Goal: Task Accomplishment & Management: Manage account settings

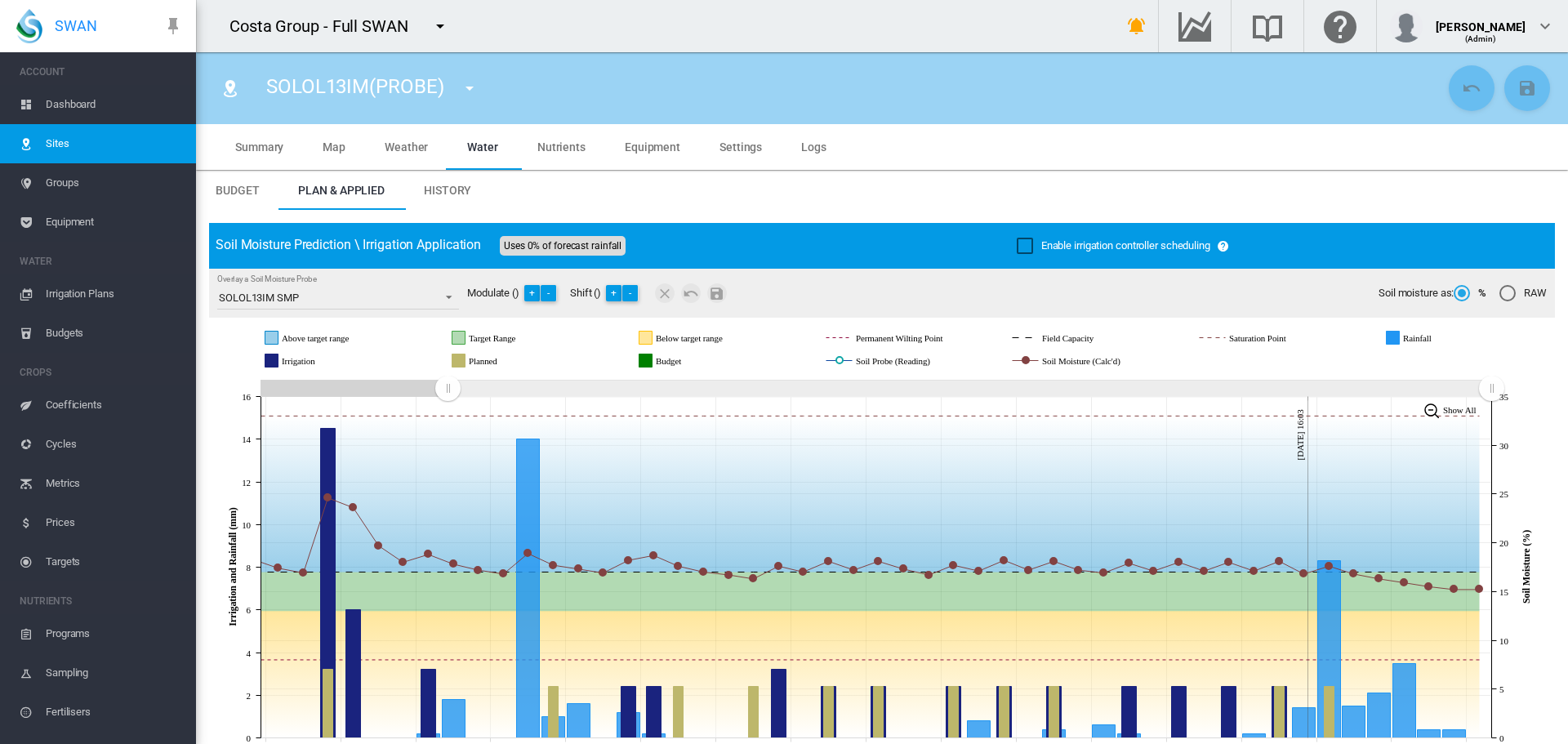
scroll to position [14, 0]
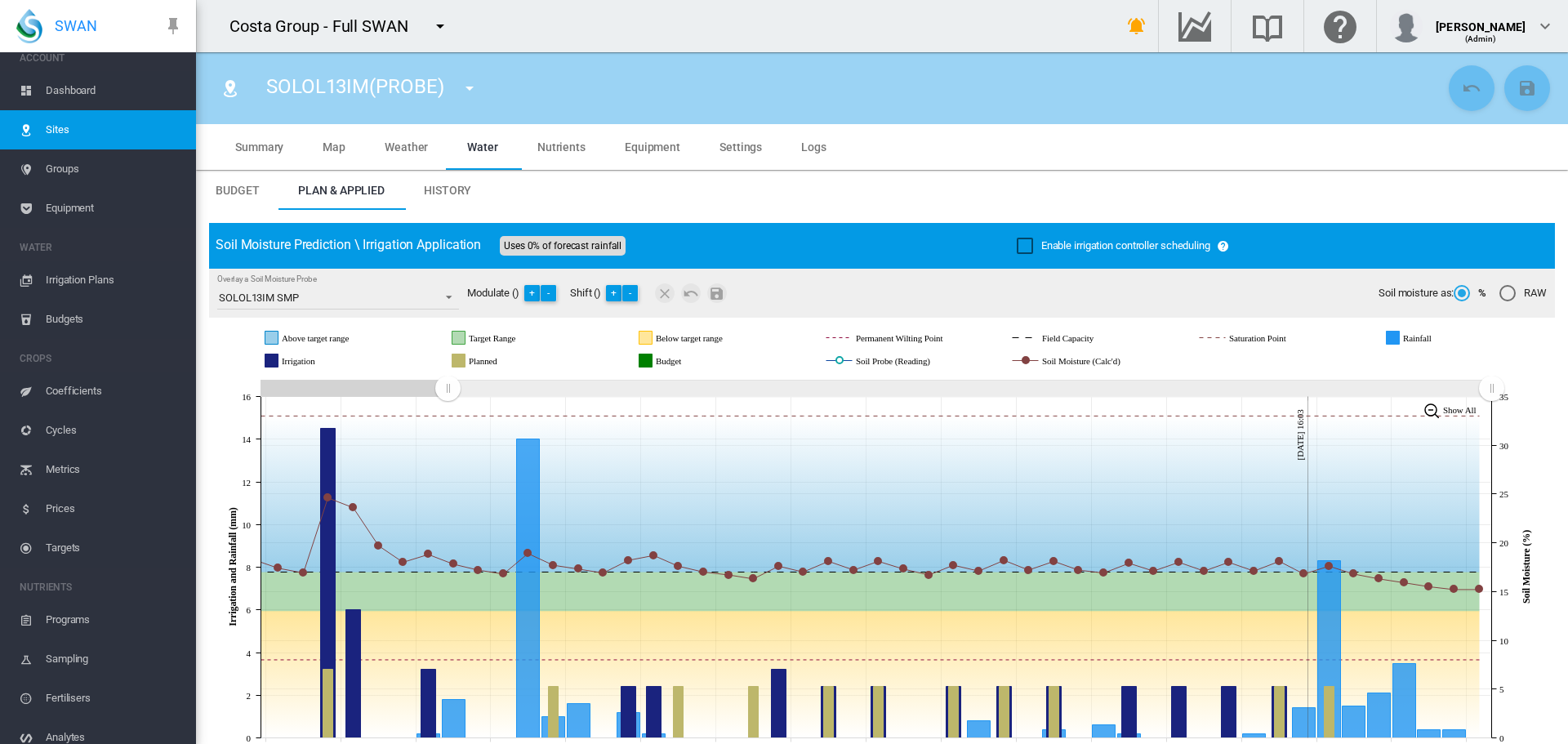
click at [655, 151] on span "Equipment" at bounding box center [652, 147] width 56 height 13
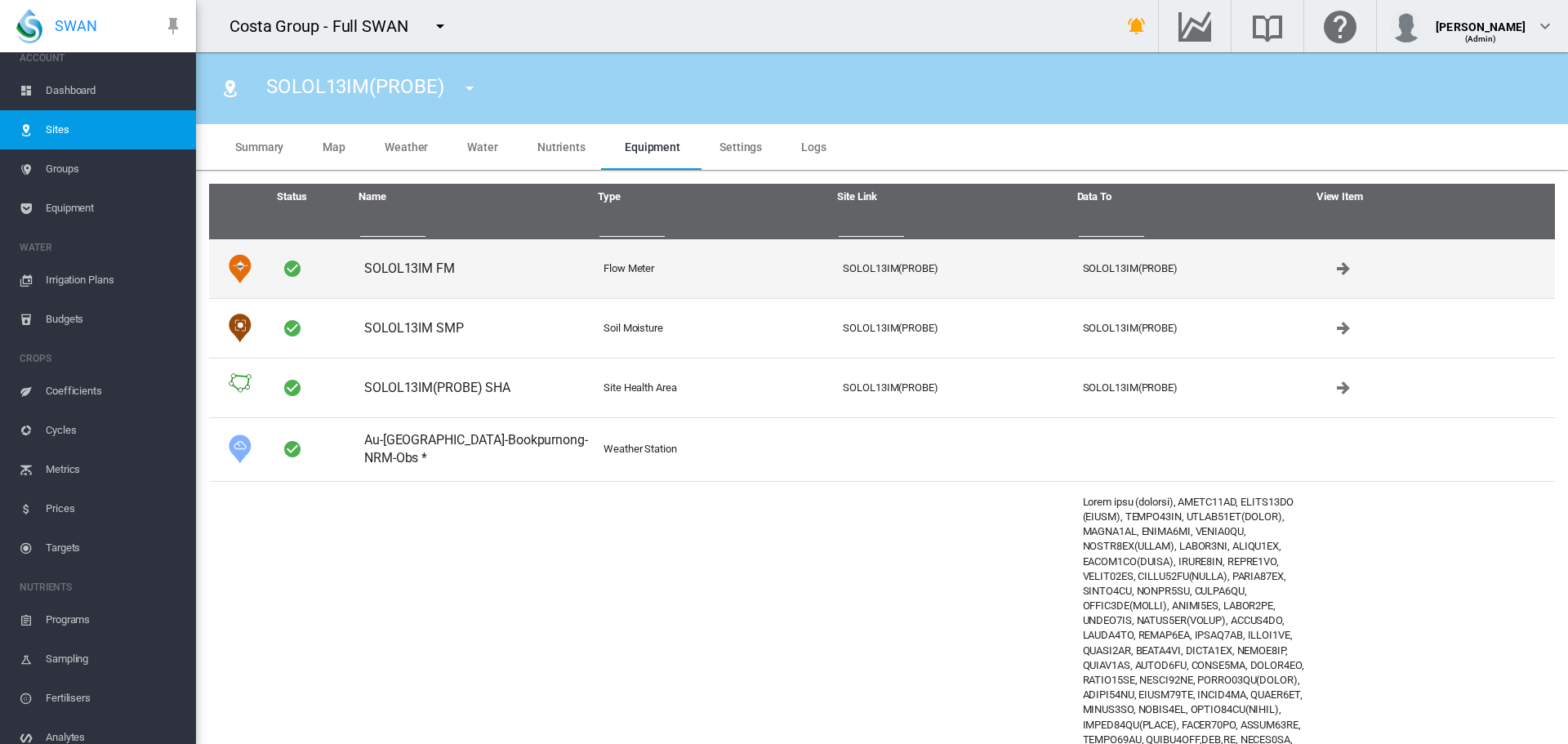
click at [424, 270] on td "SOLOL13IM FM" at bounding box center [477, 269] width 240 height 59
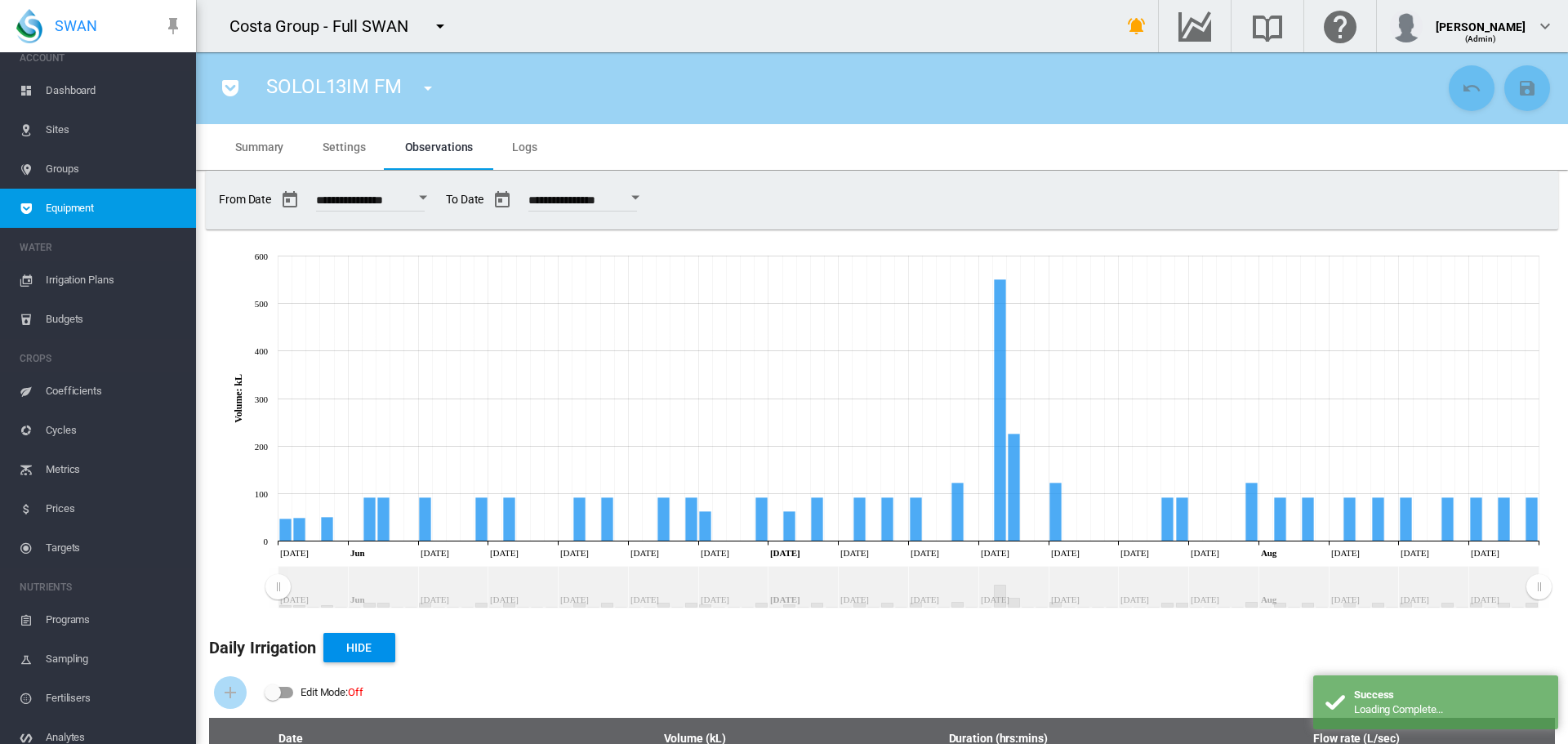
click at [283, 702] on div "Edit Mode:\a \a Off" at bounding box center [279, 693] width 29 height 20
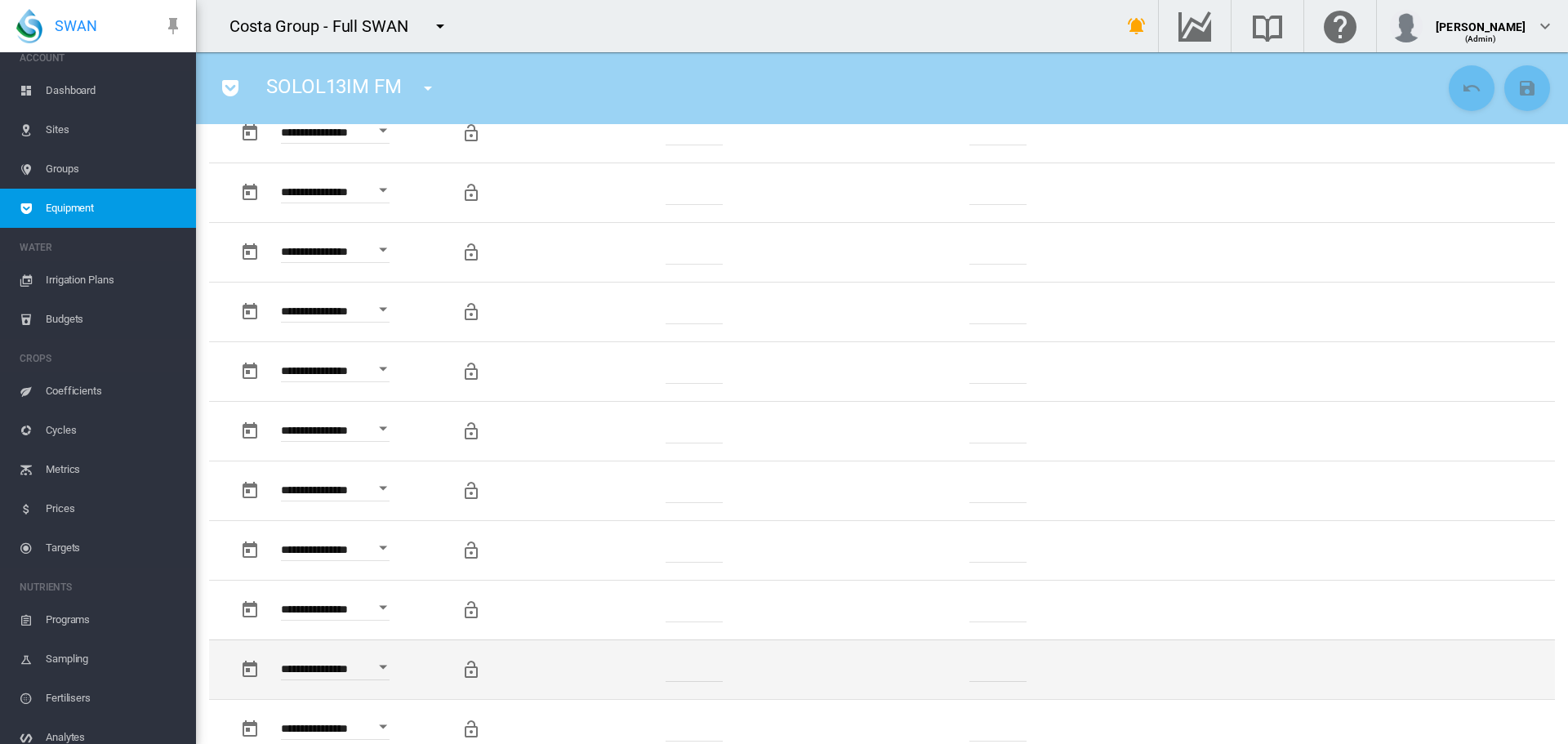
scroll to position [2533, 0]
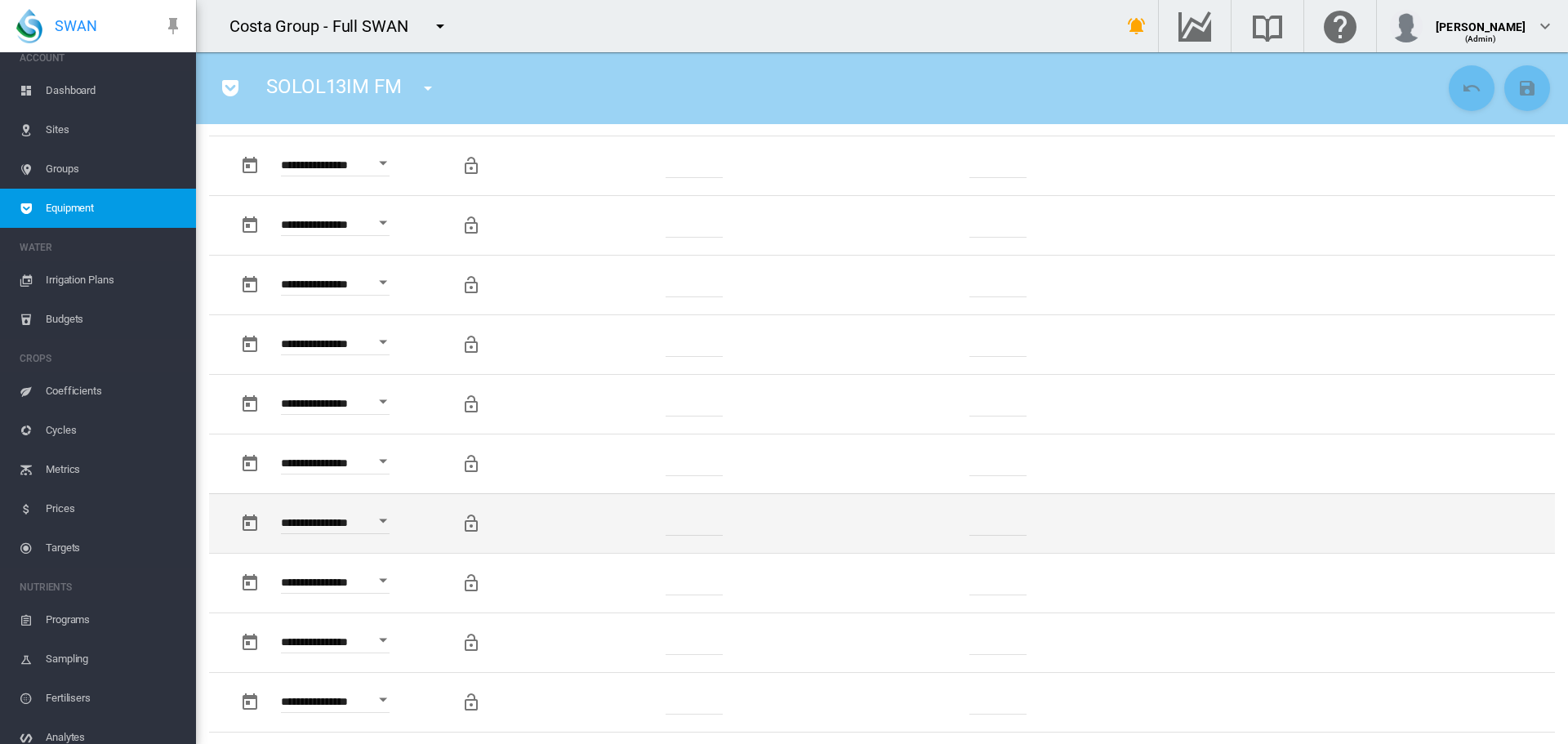
click at [707, 513] on td "******" at bounding box center [695, 523] width 250 height 60
drag, startPoint x: 708, startPoint y: 522, endPoint x: 621, endPoint y: 540, distance: 88.8
click at [621, 540] on td "******" at bounding box center [695, 523] width 250 height 60
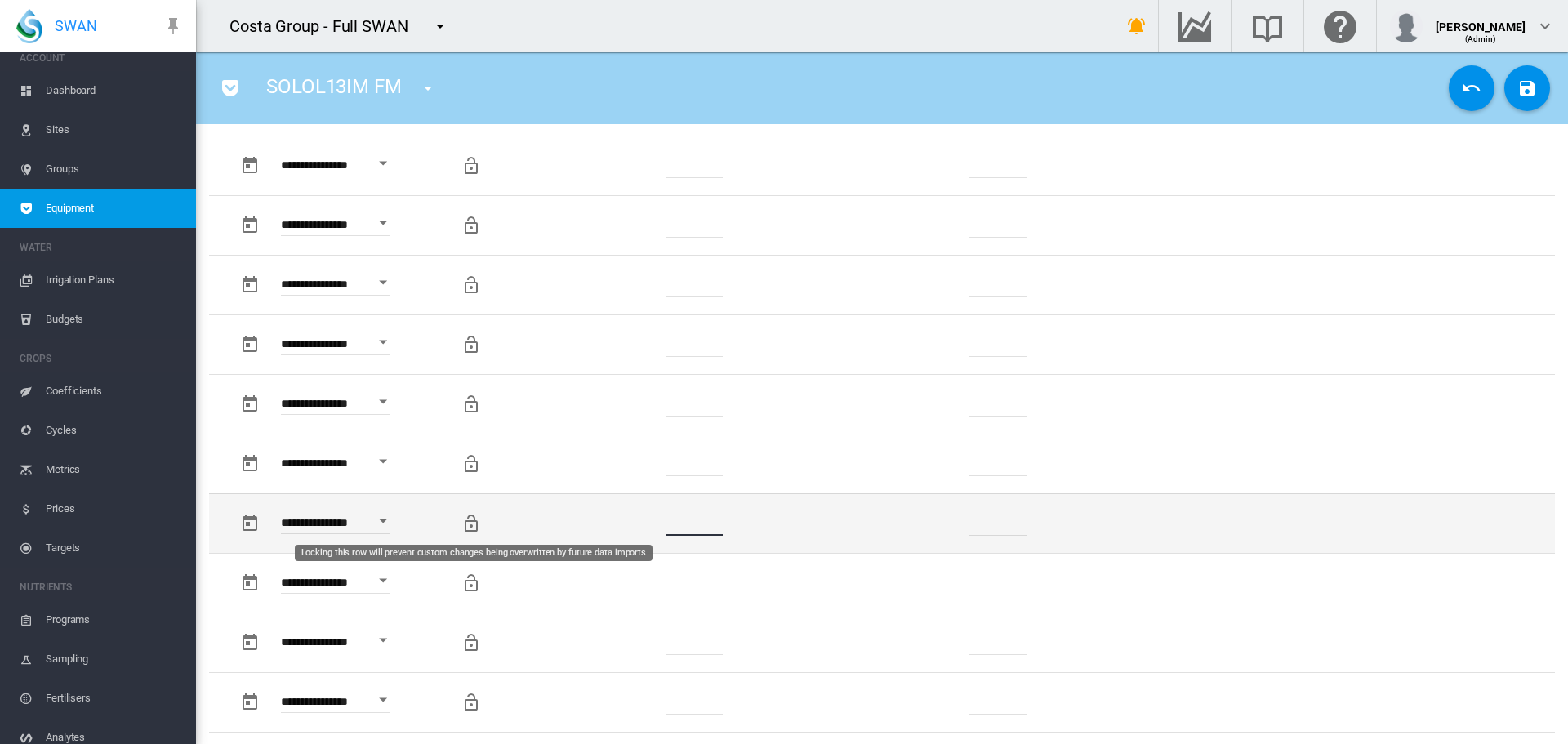
type input "***"
click at [466, 528] on md-icon "Locking this row will prevent custom changes being overwritten by future data i…" at bounding box center [472, 524] width 20 height 20
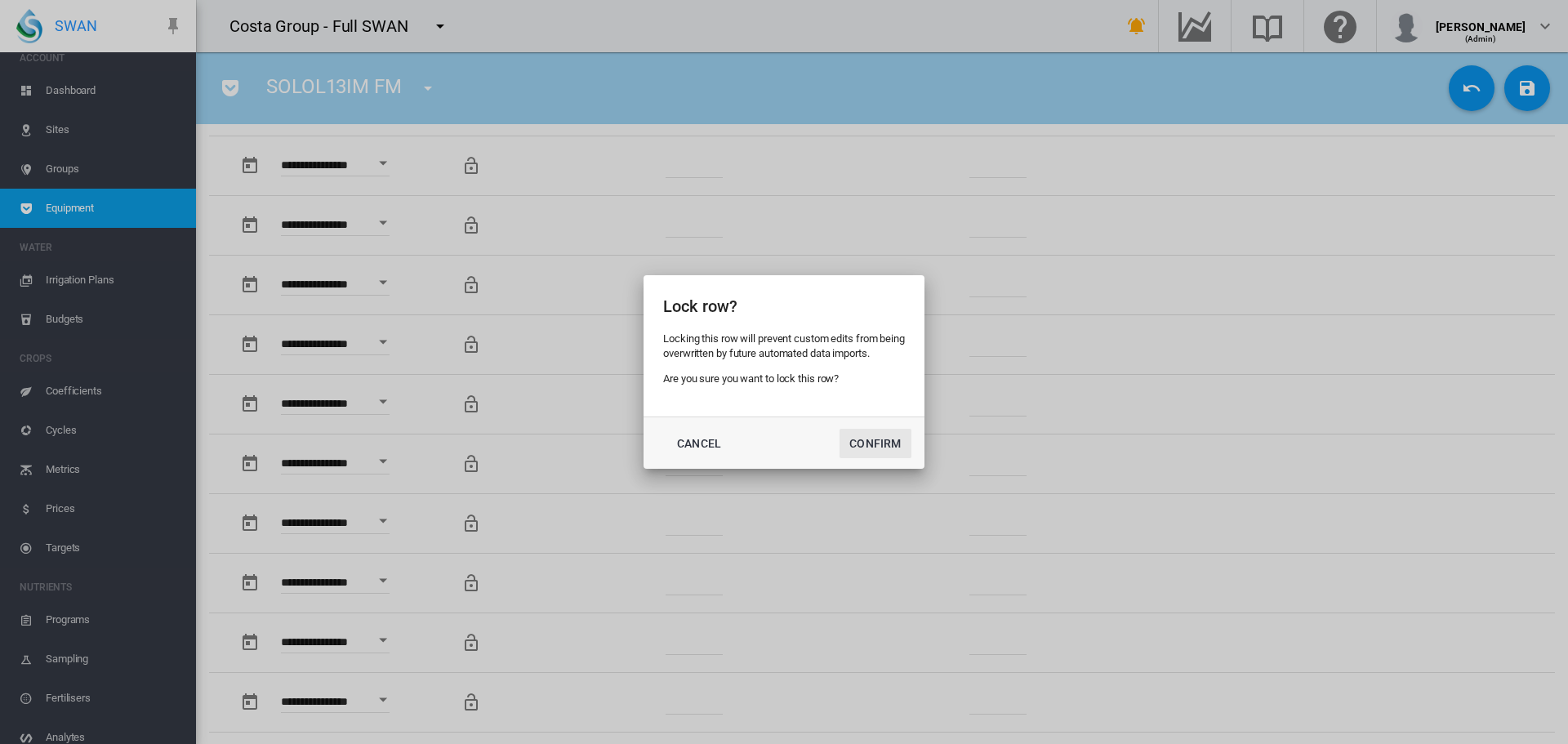
click at [859, 441] on button "Confirm" at bounding box center [875, 443] width 72 height 29
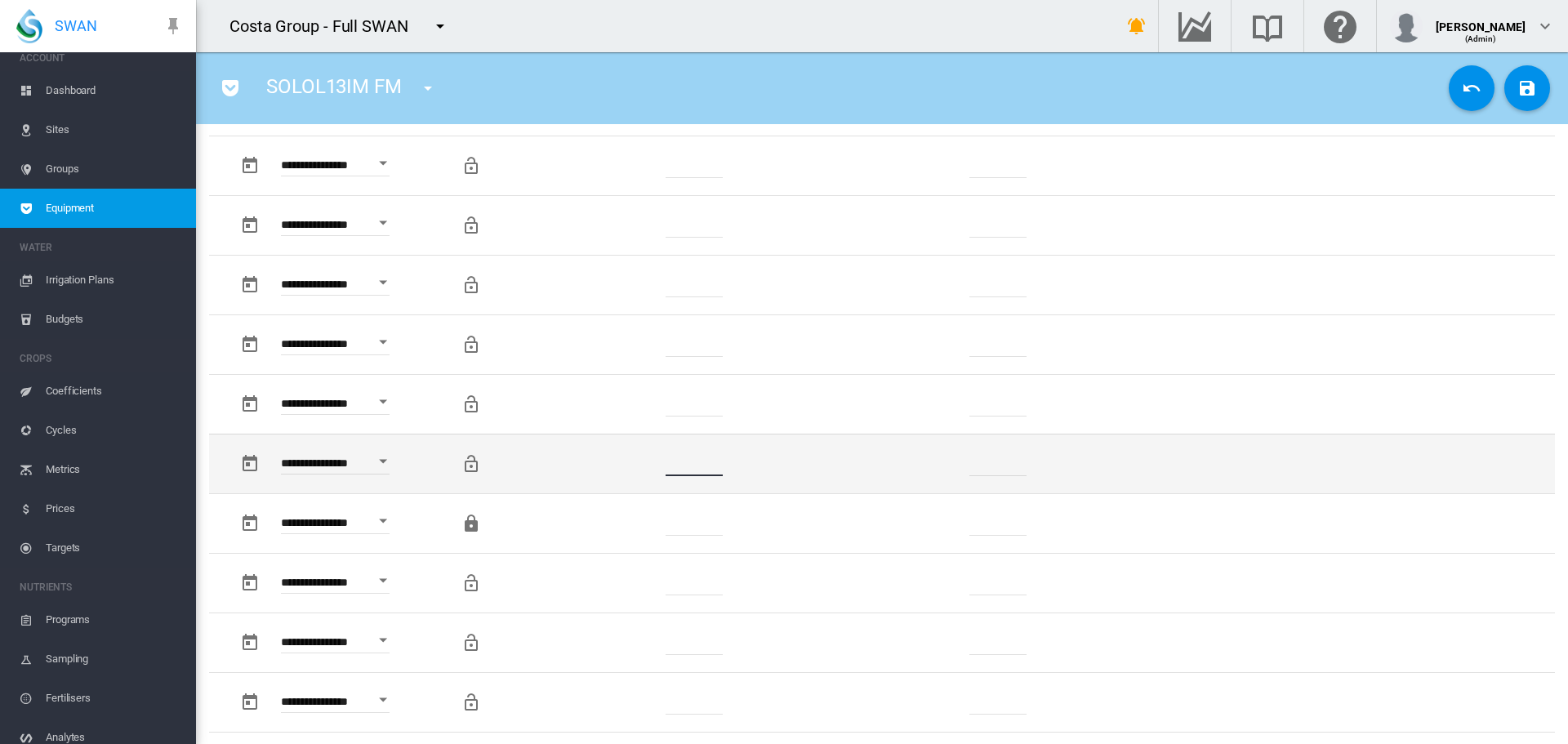
drag, startPoint x: 712, startPoint y: 463, endPoint x: 596, endPoint y: 471, distance: 116.3
click at [596, 471] on td "******" at bounding box center [695, 464] width 250 height 60
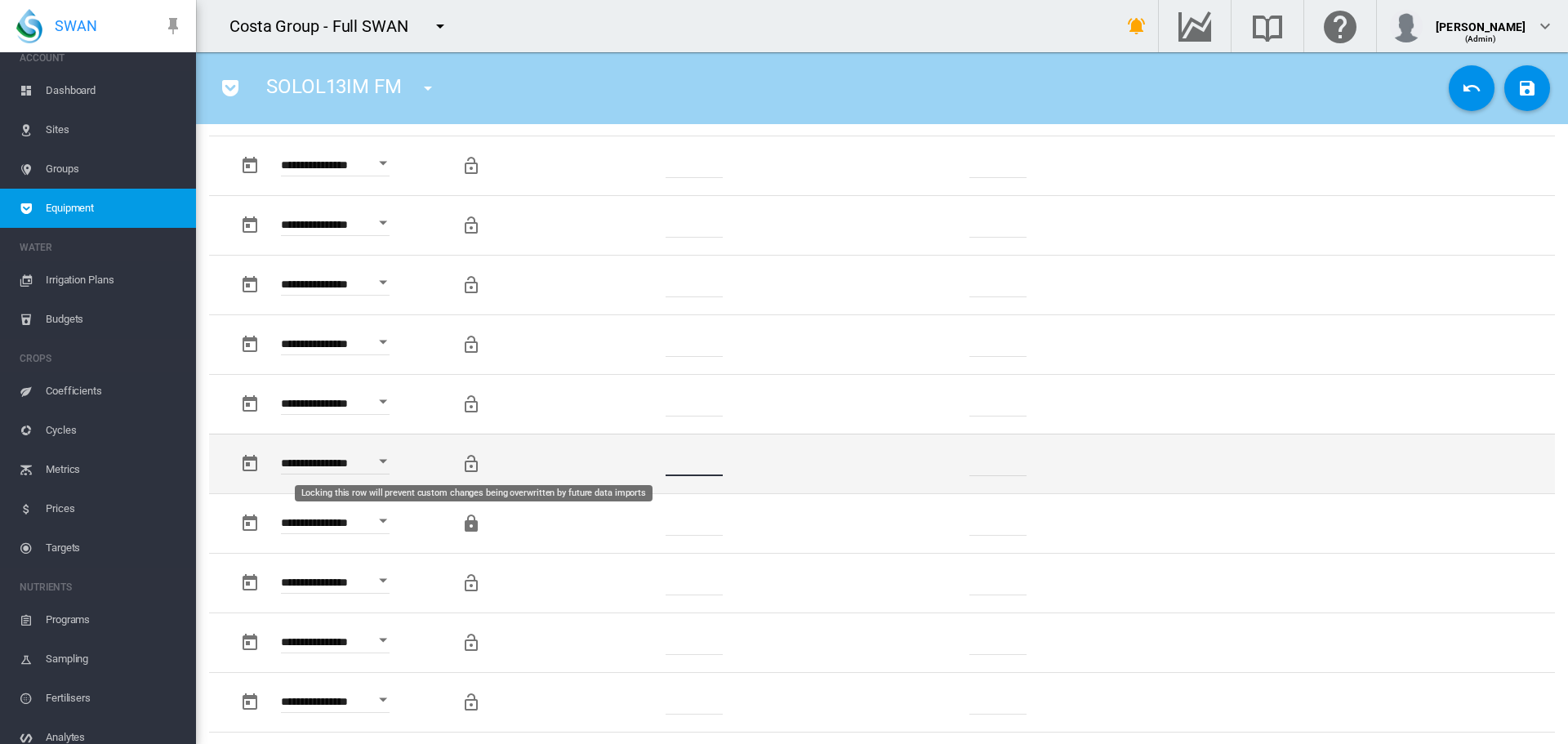
type input "*"
click at [467, 463] on md-icon "Locking this row will prevent custom changes being overwritten by future data i…" at bounding box center [472, 464] width 20 height 20
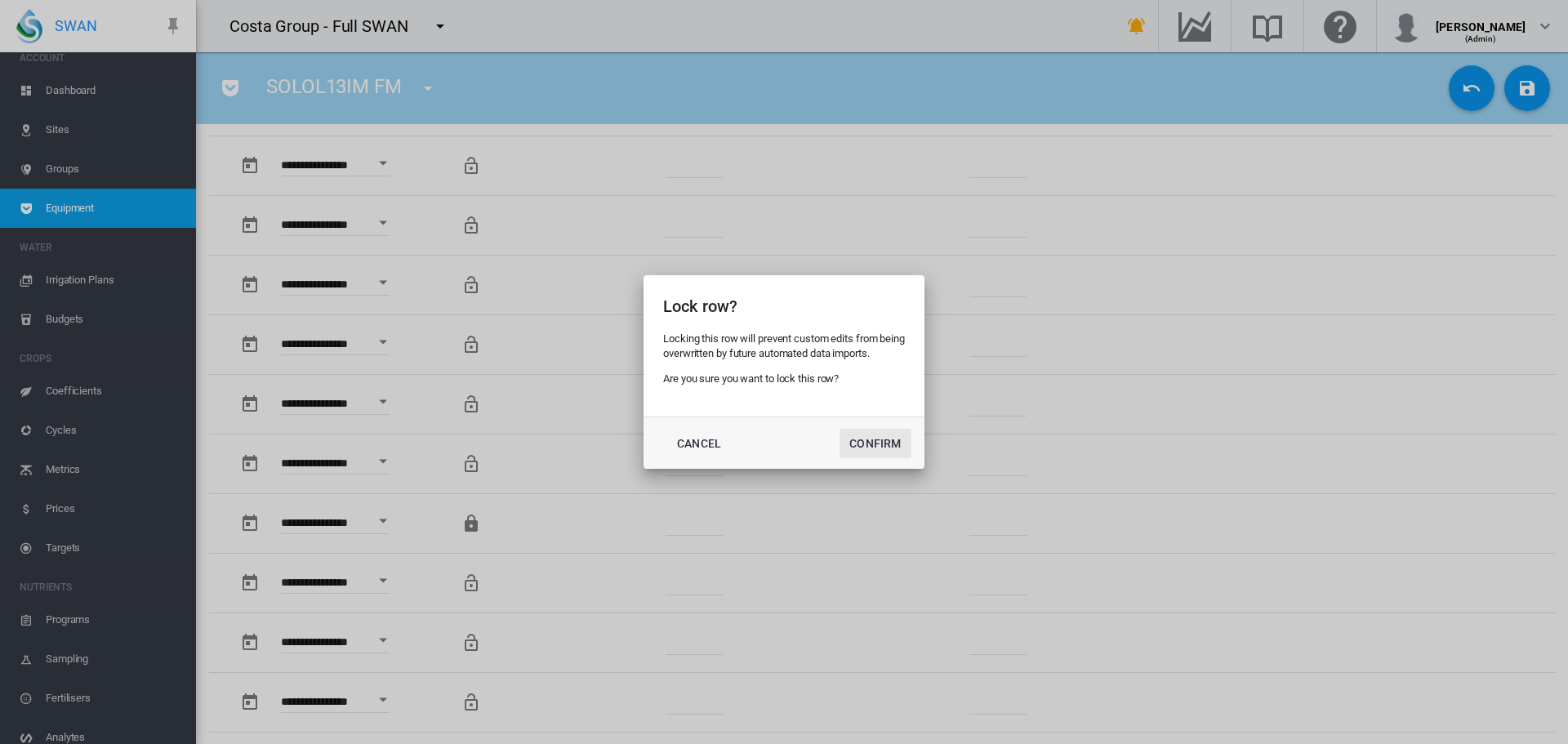
click at [870, 439] on button "Confirm" at bounding box center [875, 443] width 72 height 29
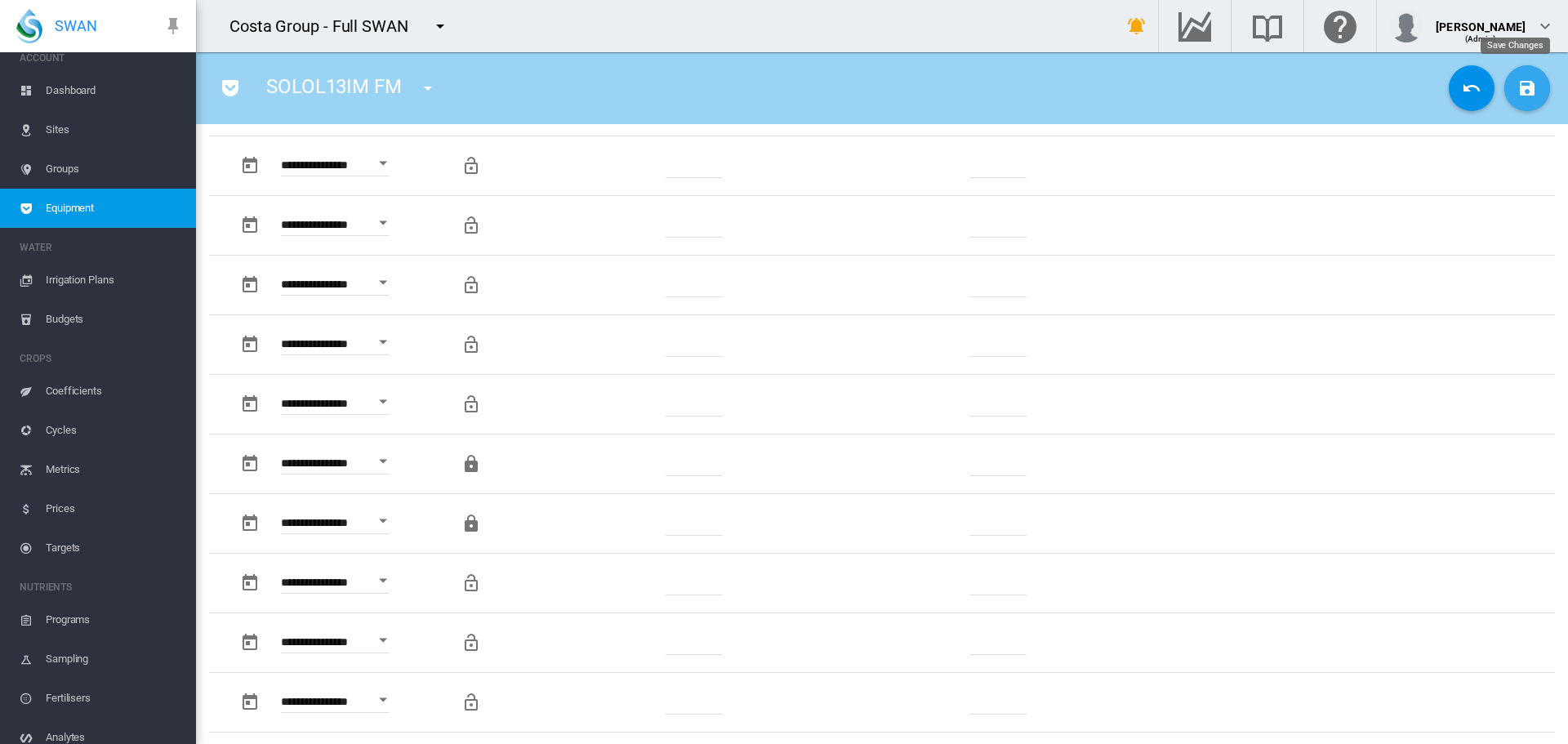
click at [1514, 103] on button "Save Changes" at bounding box center [1526, 88] width 46 height 46
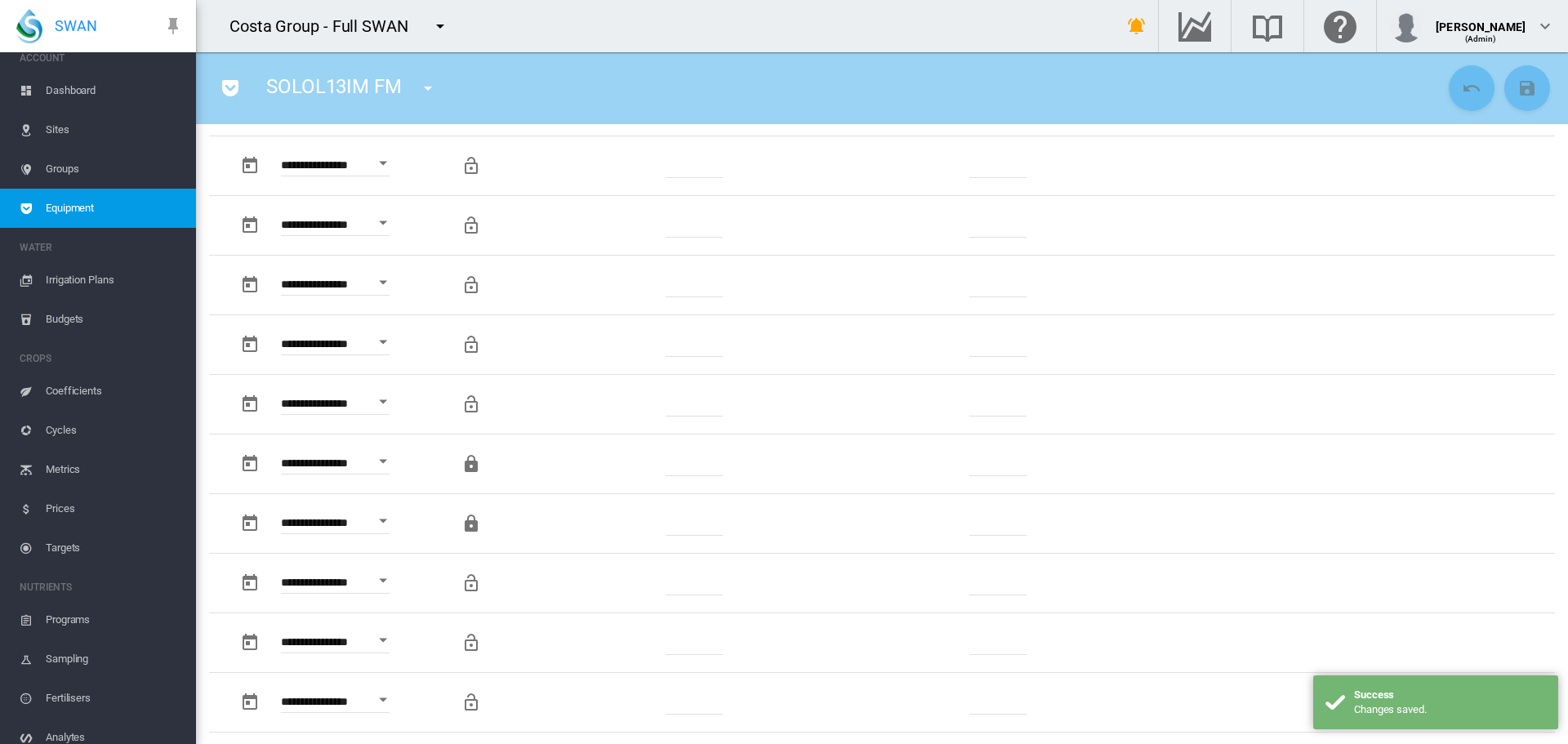
click at [426, 84] on md-icon "icon-menu-down" at bounding box center [428, 88] width 20 height 20
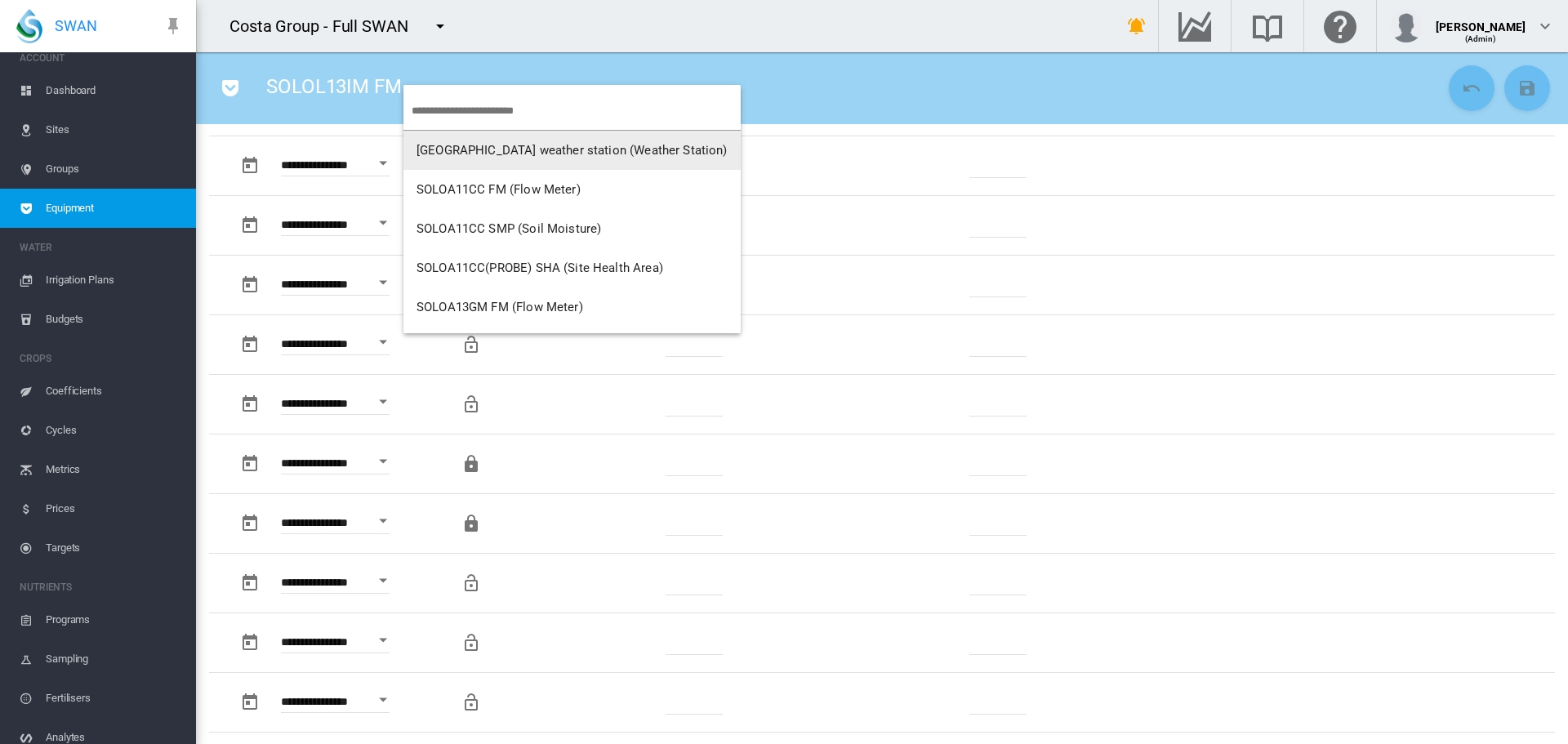
click at [68, 134] on md-backdrop at bounding box center [784, 372] width 1568 height 744
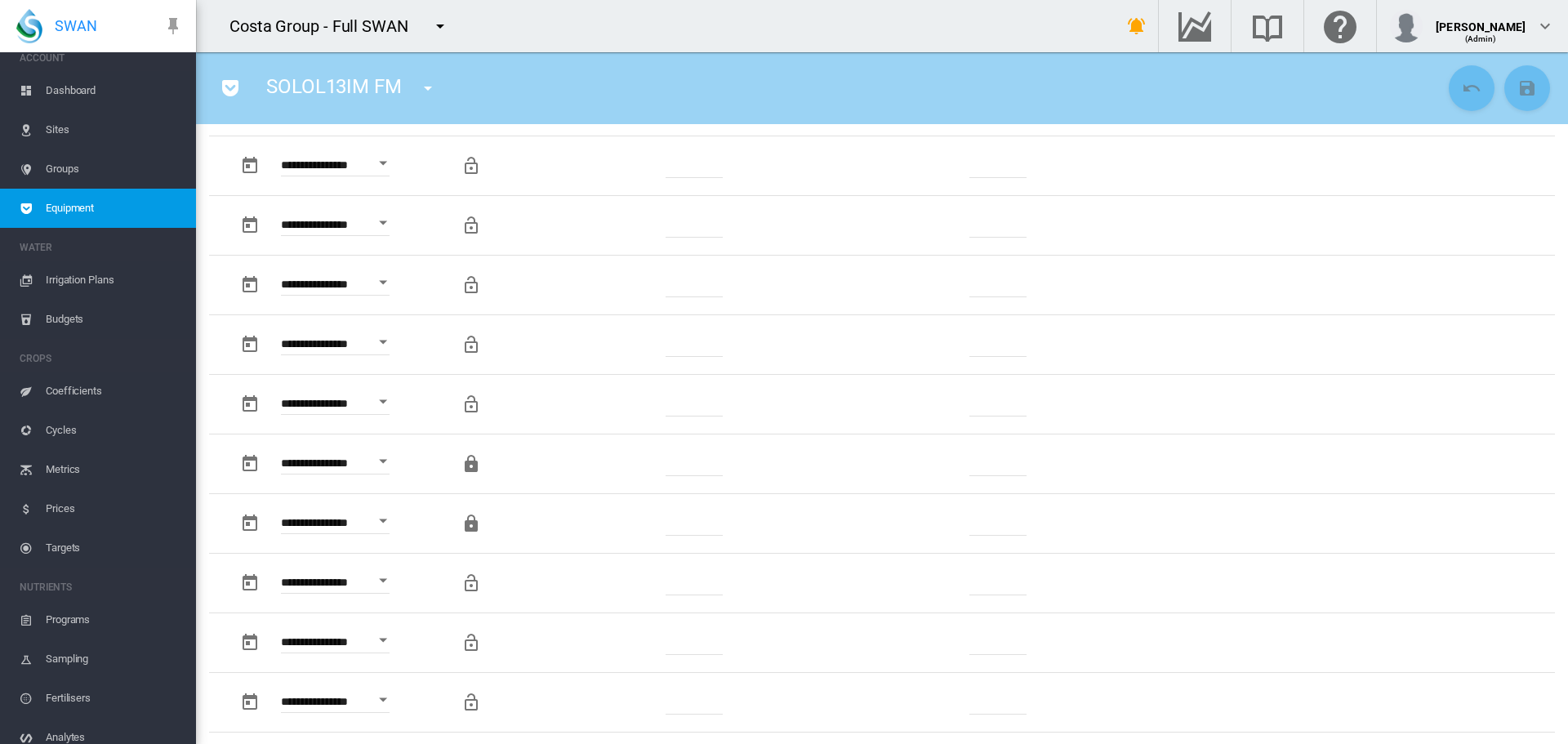
click at [57, 126] on span "Sites" at bounding box center [114, 130] width 137 height 39
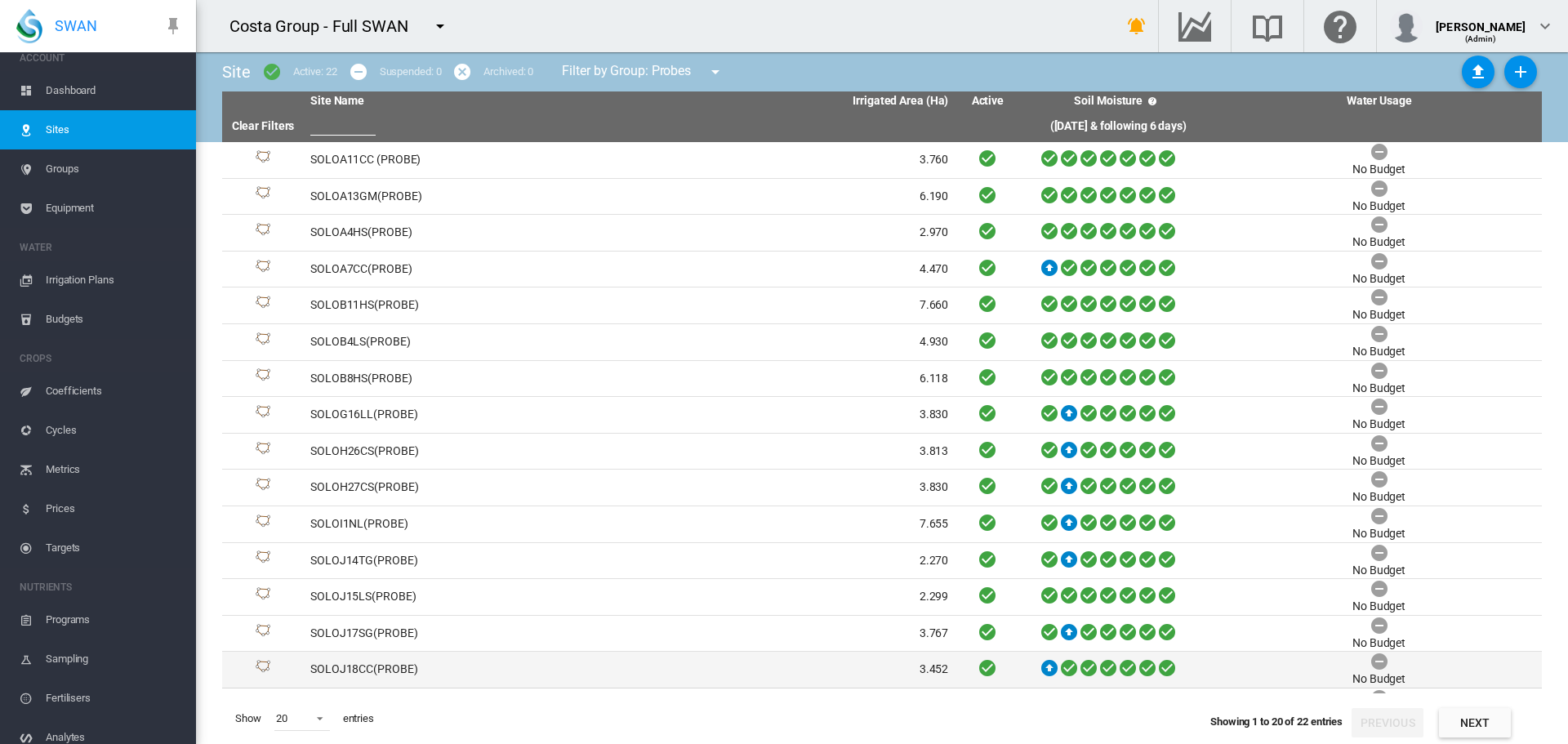
scroll to position [177, 0]
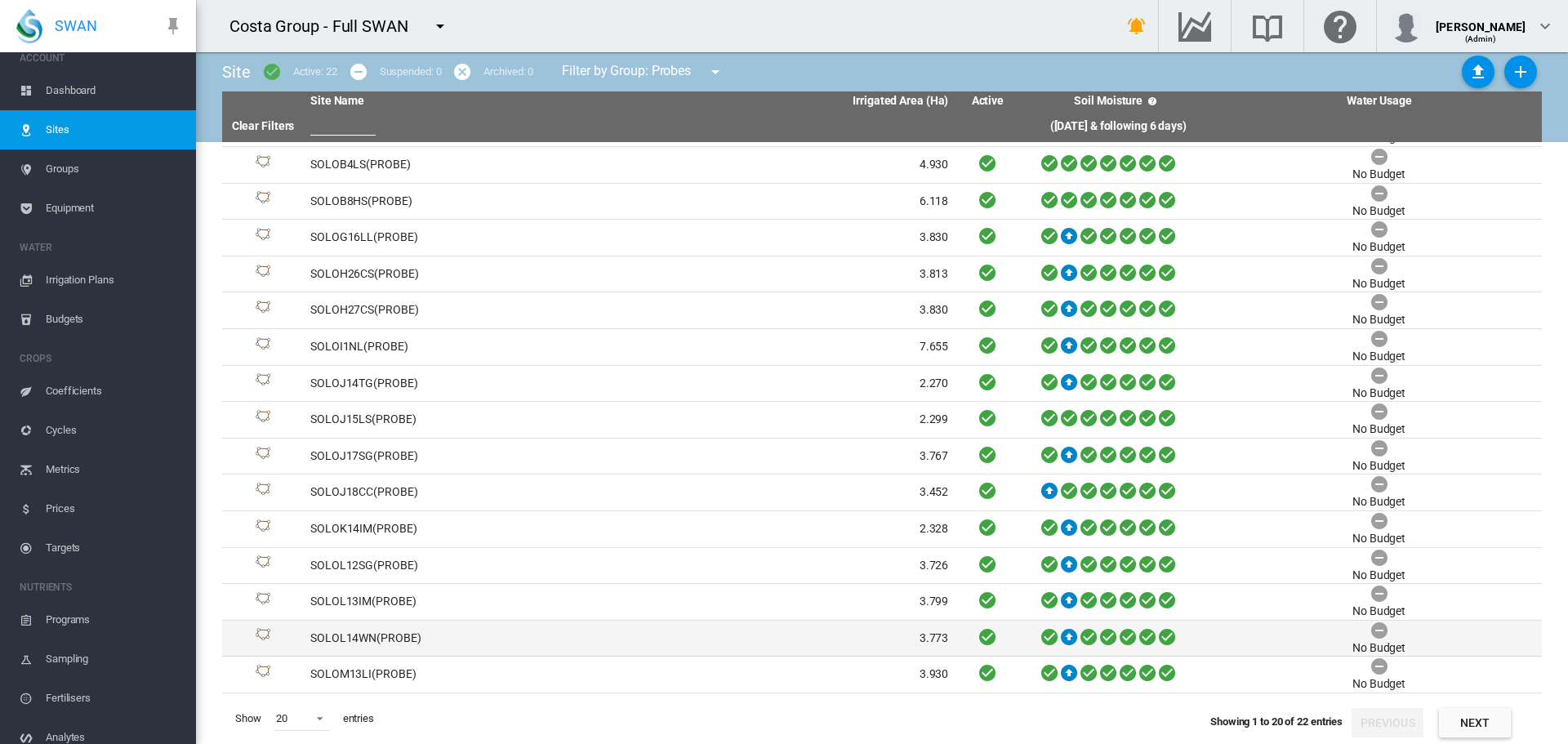
click at [382, 639] on td "SOLOL14WN(PROBE)" at bounding box center [467, 638] width 326 height 36
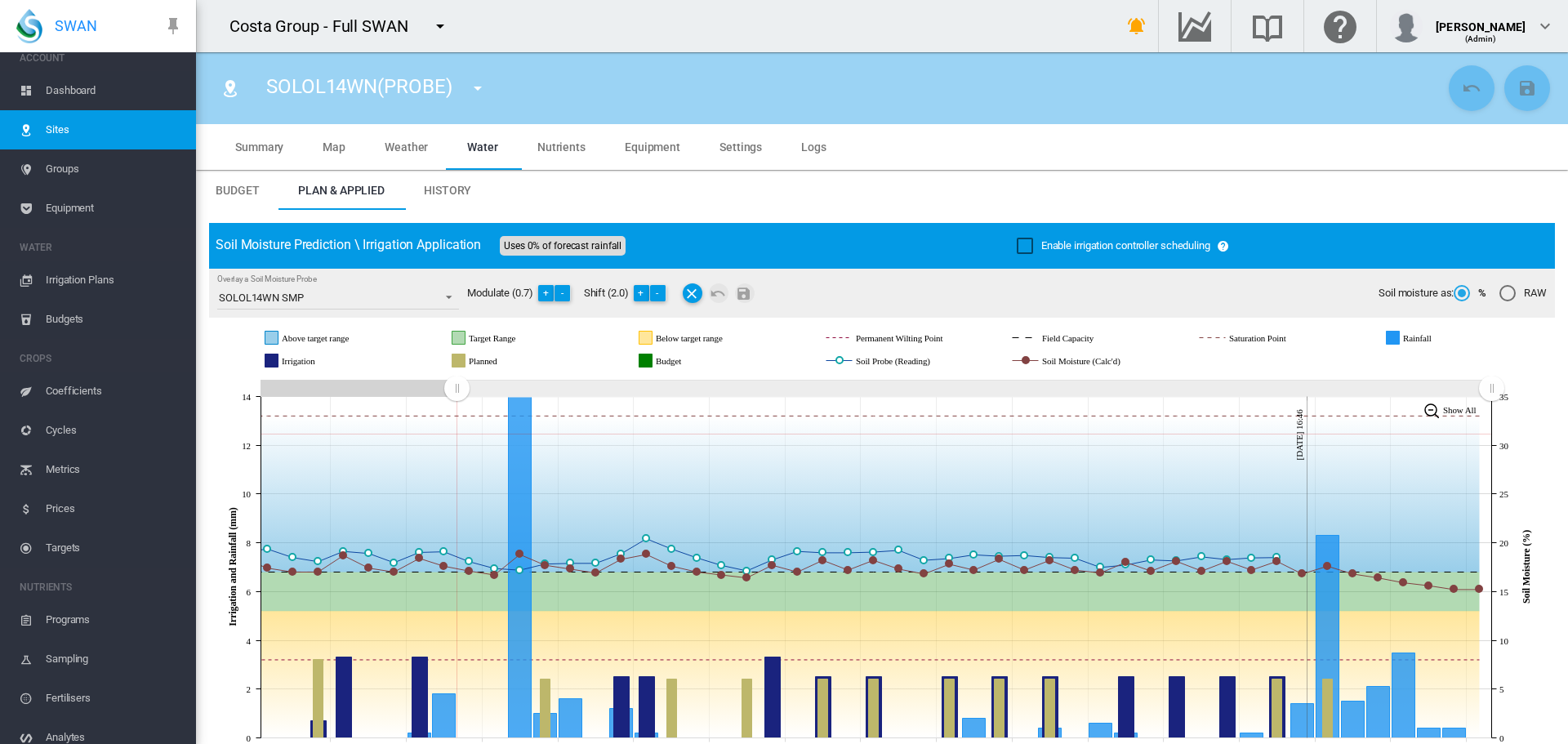
drag, startPoint x: 1191, startPoint y: 391, endPoint x: 474, endPoint y: 429, distance: 718.0
click at [458, 434] on icon "JavaScript chart by amCharts 3.21.15 Jul 18 Jul 21 Jul 24 Jul 27 Jul 30 Aug 02 …" at bounding box center [875, 568] width 1333 height 383
click at [661, 292] on button "-" at bounding box center [659, 294] width 17 height 17
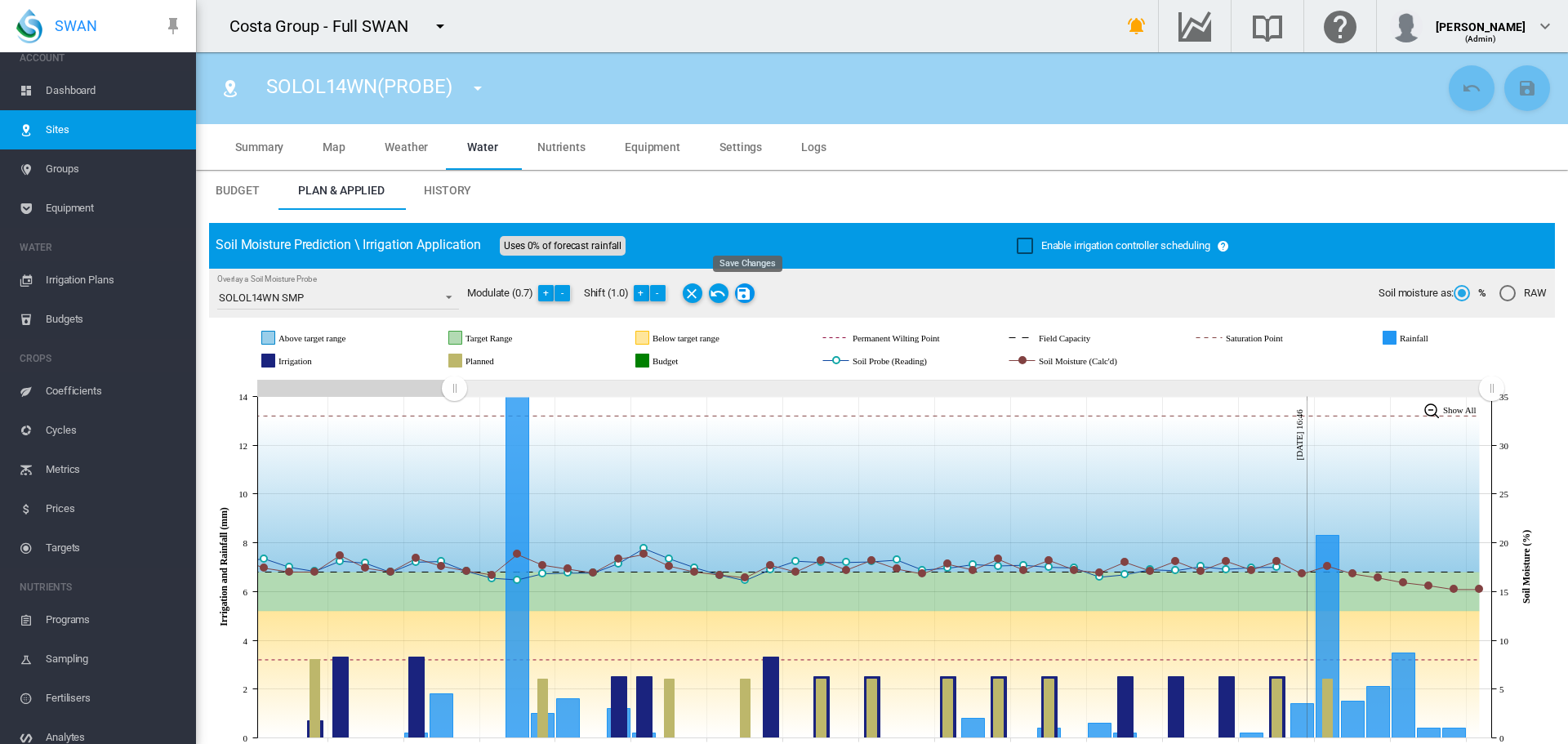
click at [739, 292] on md-icon "Save Changes" at bounding box center [745, 294] width 20 height 20
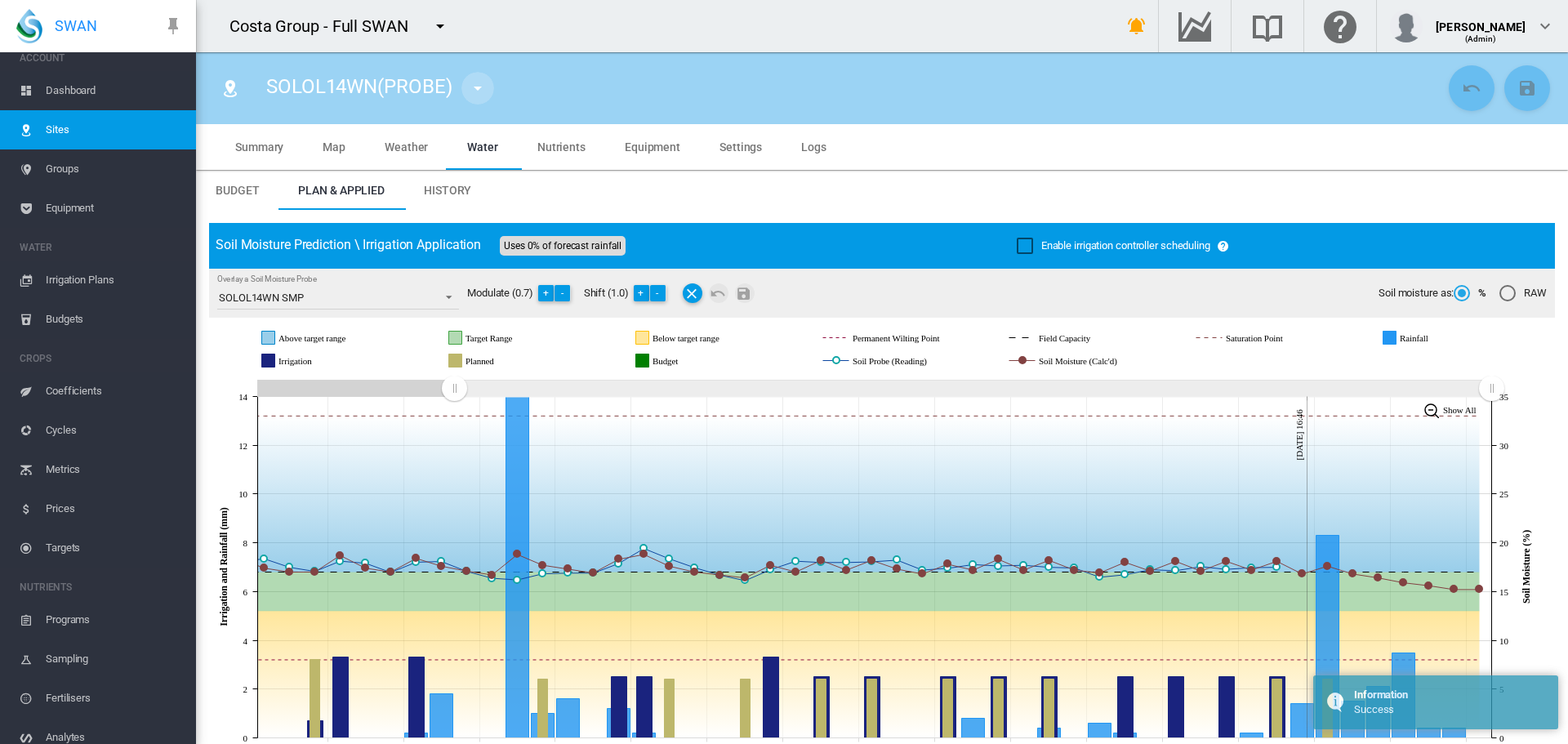
click at [477, 85] on md-icon "icon-menu-down" at bounding box center [478, 88] width 20 height 20
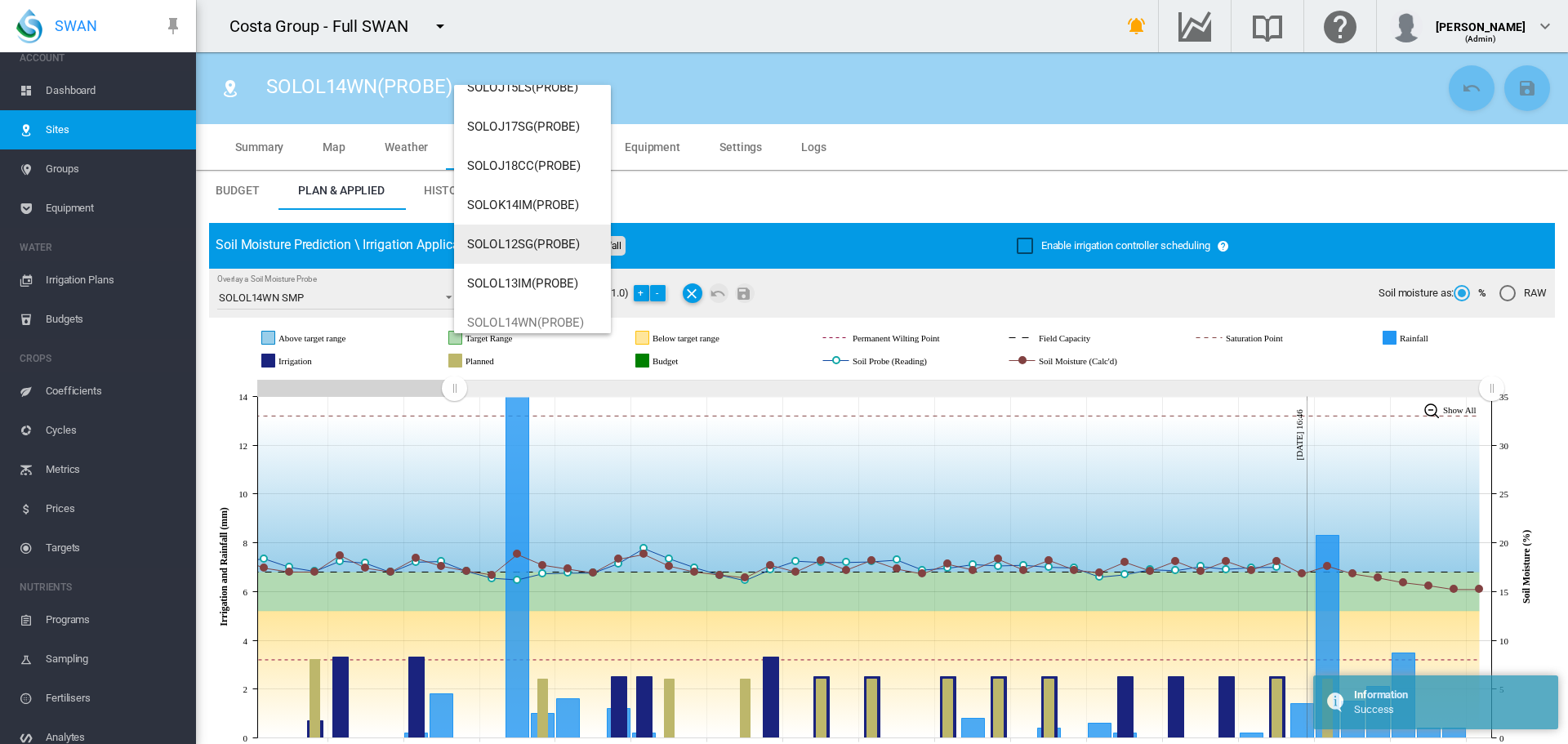
scroll to position [667, 0]
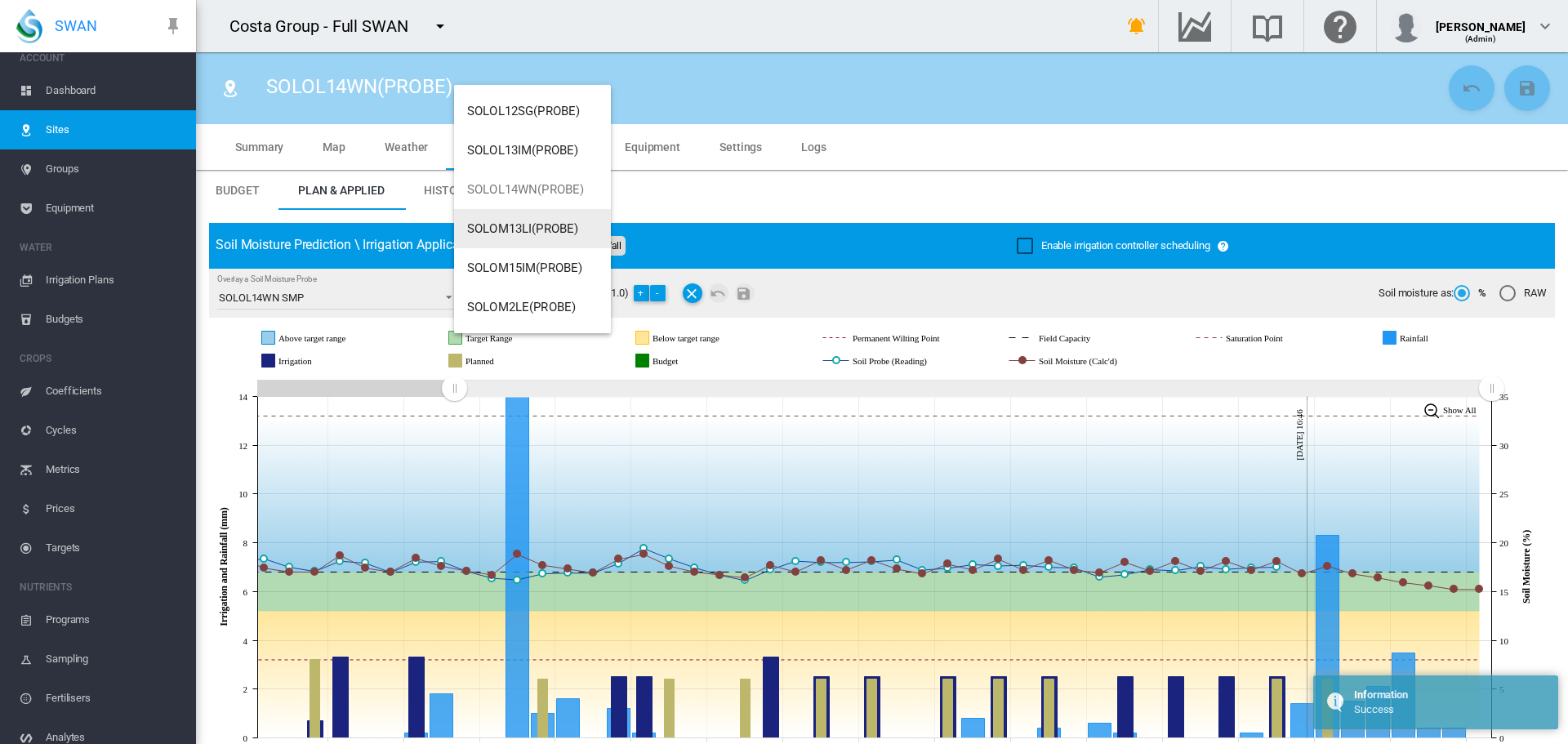
click at [536, 236] on button "SOLOM13LI(PROBE)" at bounding box center [532, 228] width 157 height 39
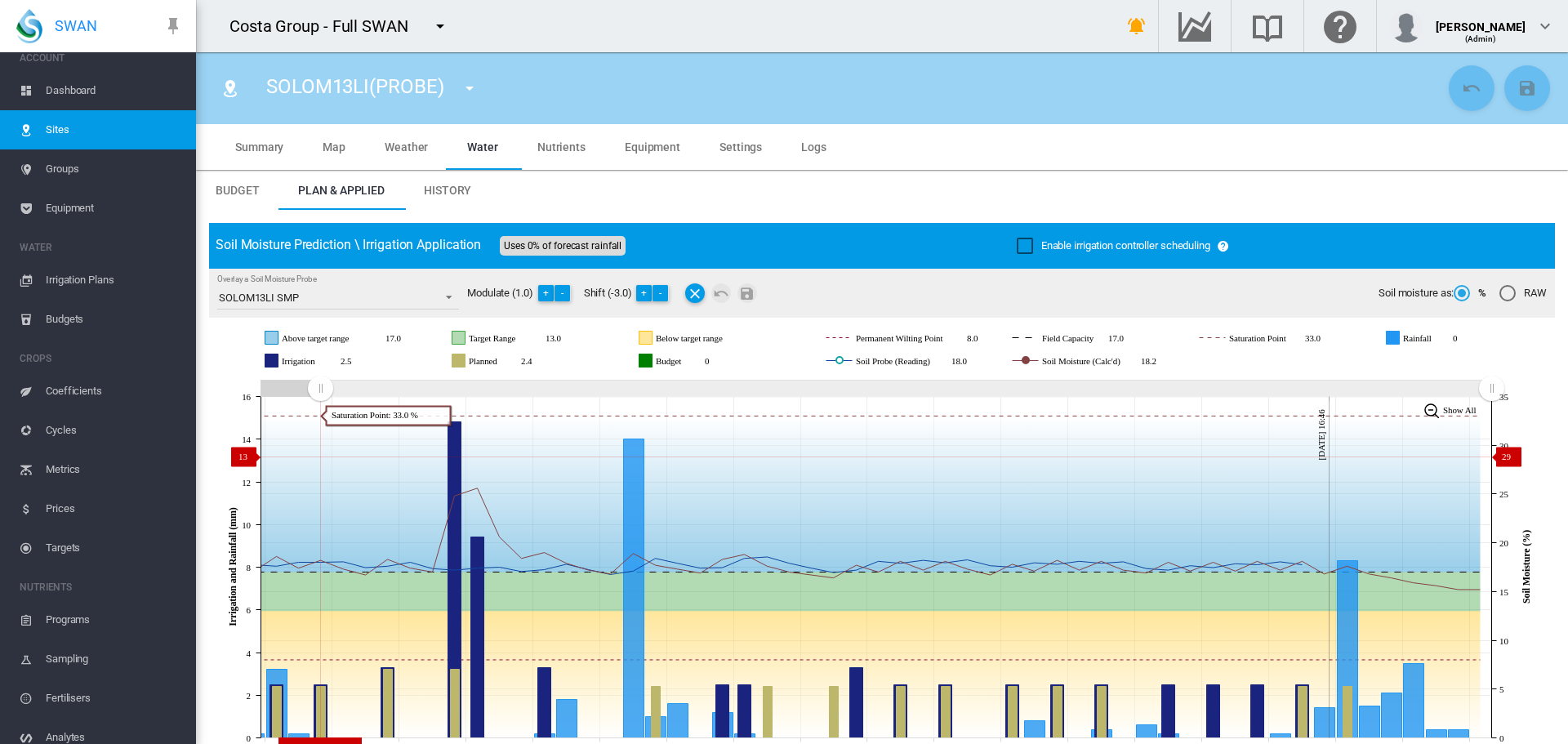
drag, startPoint x: 1191, startPoint y: 385, endPoint x: 320, endPoint y: 457, distance: 874.0
click at [320, 457] on icon "JavaScript chart by amCharts 3.21.15 Jul 09 Jul 12 Jul 15 Jul 18 Jul 21 Jul 24 …" at bounding box center [875, 568] width 1333 height 383
click at [651, 146] on span "Equipment" at bounding box center [652, 147] width 56 height 13
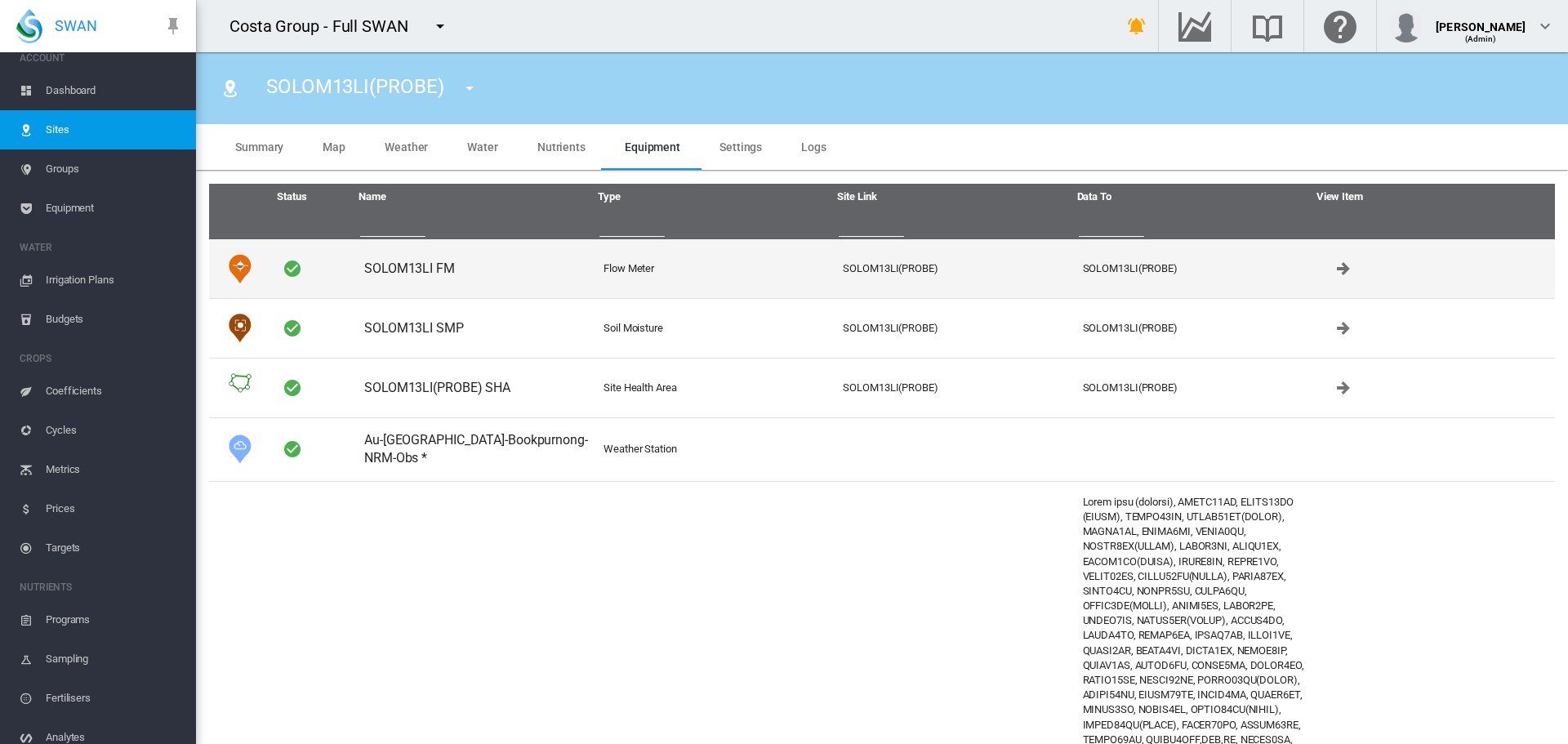
click at [414, 269] on td "SOLOM13LI FM" at bounding box center [477, 269] width 240 height 59
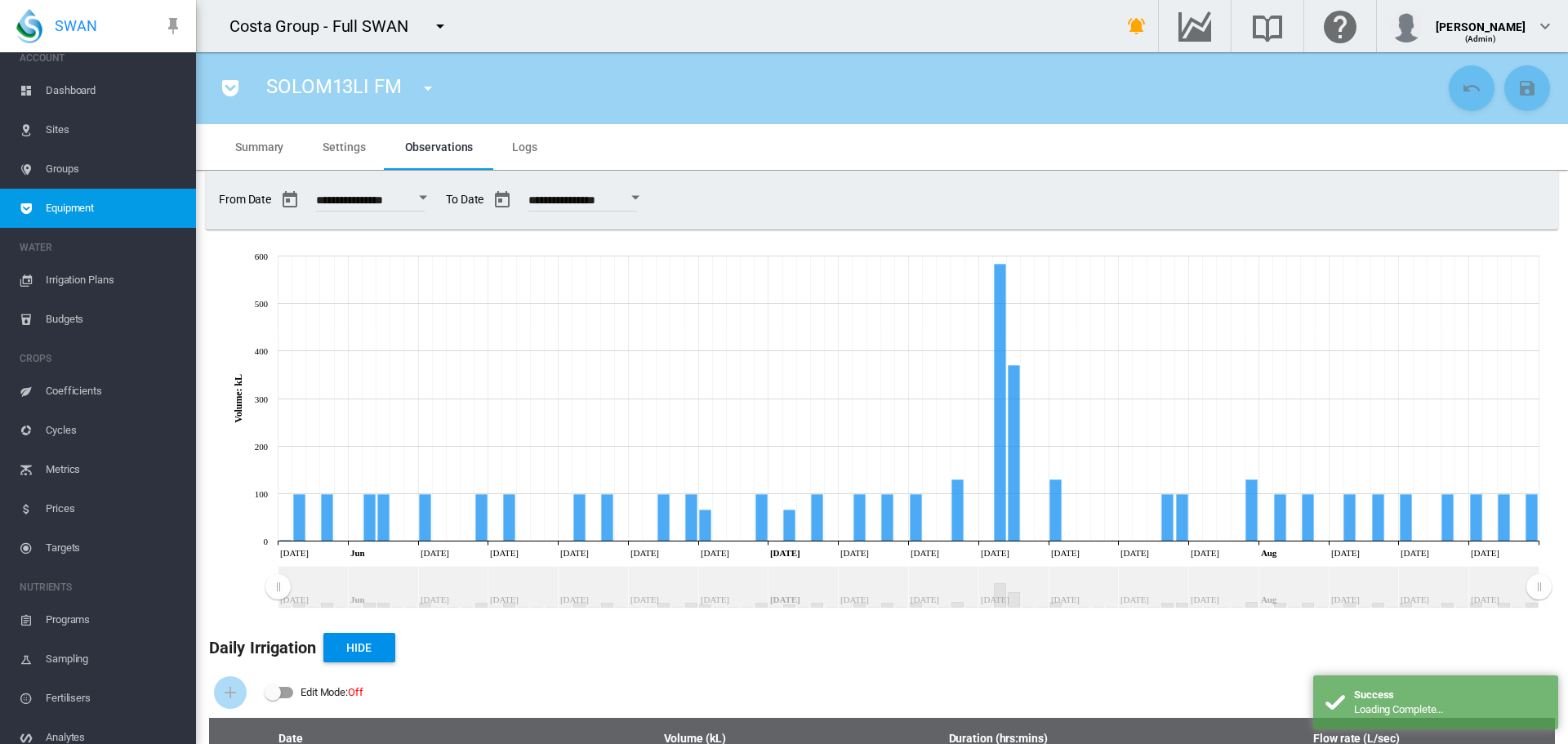
click at [286, 697] on div "Edit Mode:\a \a Off" at bounding box center [279, 693] width 27 height 12
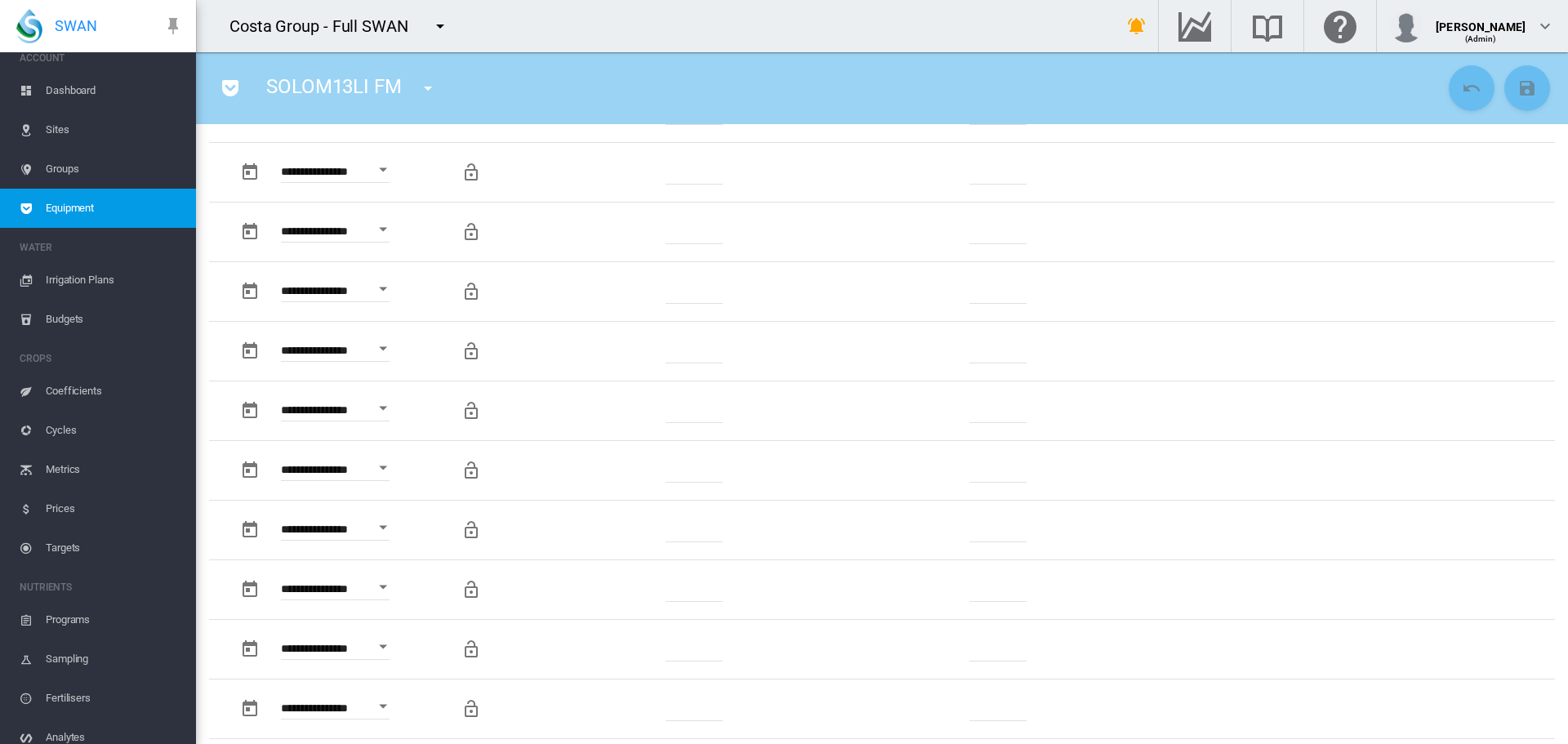
scroll to position [2533, 0]
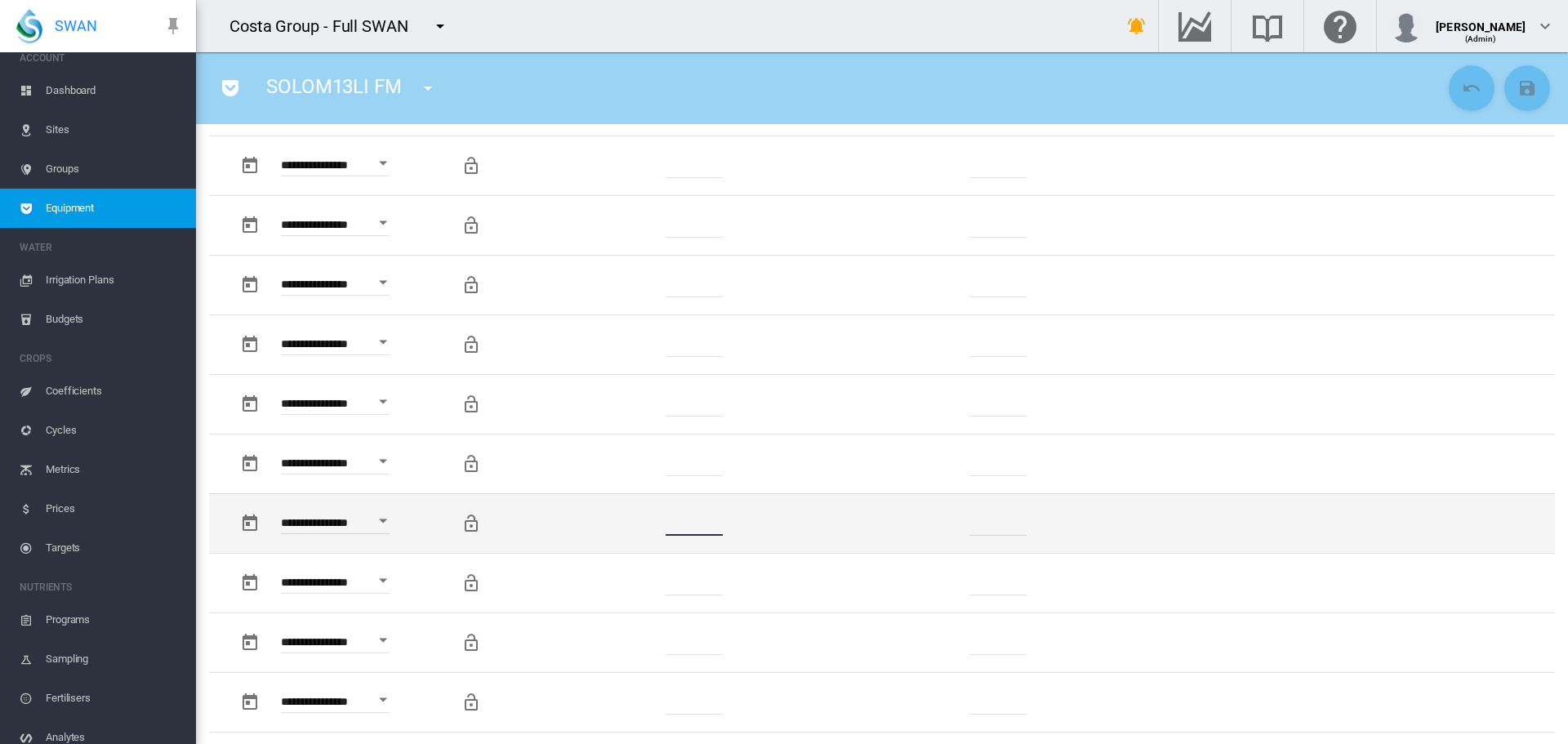
drag, startPoint x: 705, startPoint y: 529, endPoint x: 629, endPoint y: 529, distance: 76.0
click at [629, 529] on td "******" at bounding box center [695, 523] width 250 height 60
type input "***"
click at [460, 524] on button "button" at bounding box center [471, 523] width 32 height 32
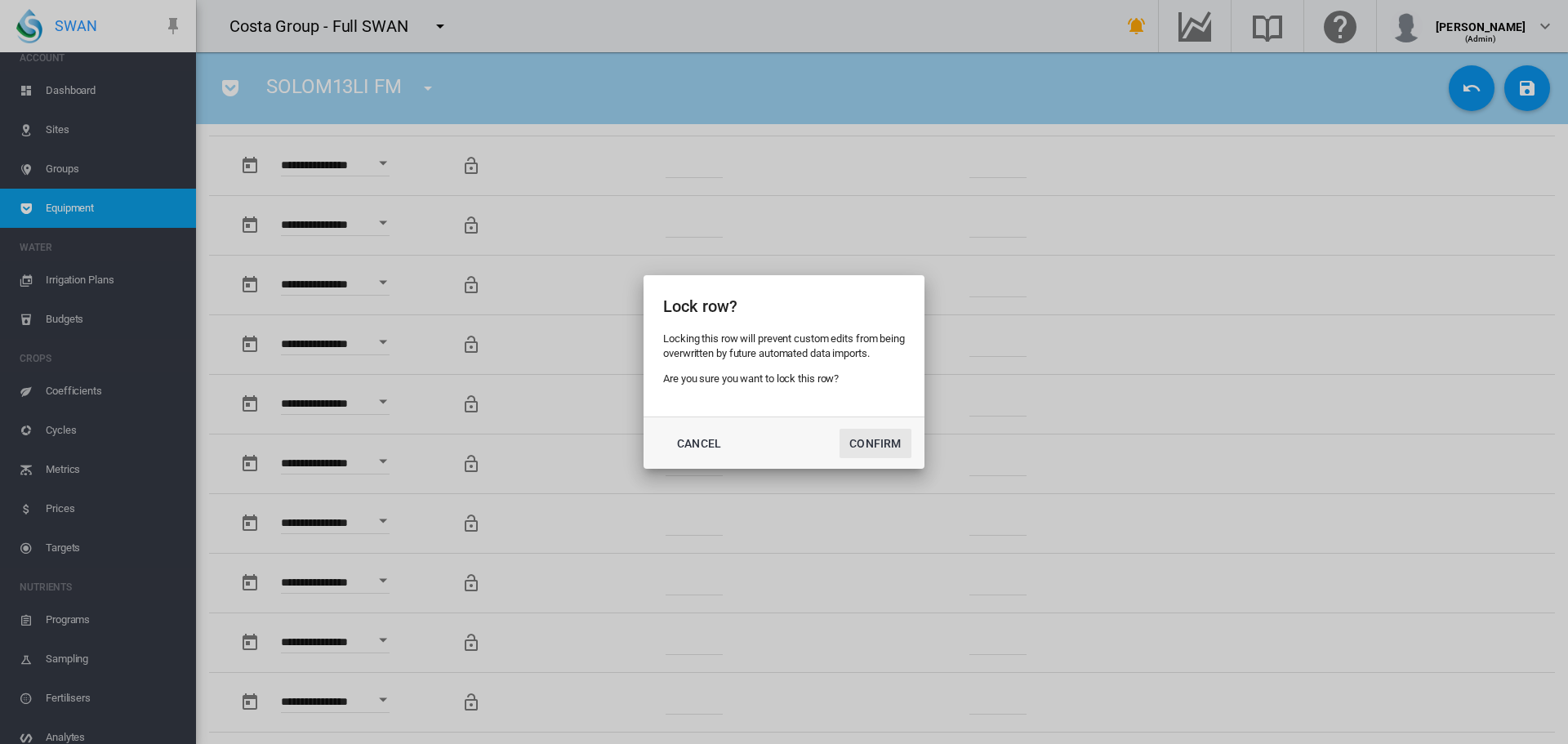
click at [853, 443] on button "Confirm" at bounding box center [875, 443] width 72 height 29
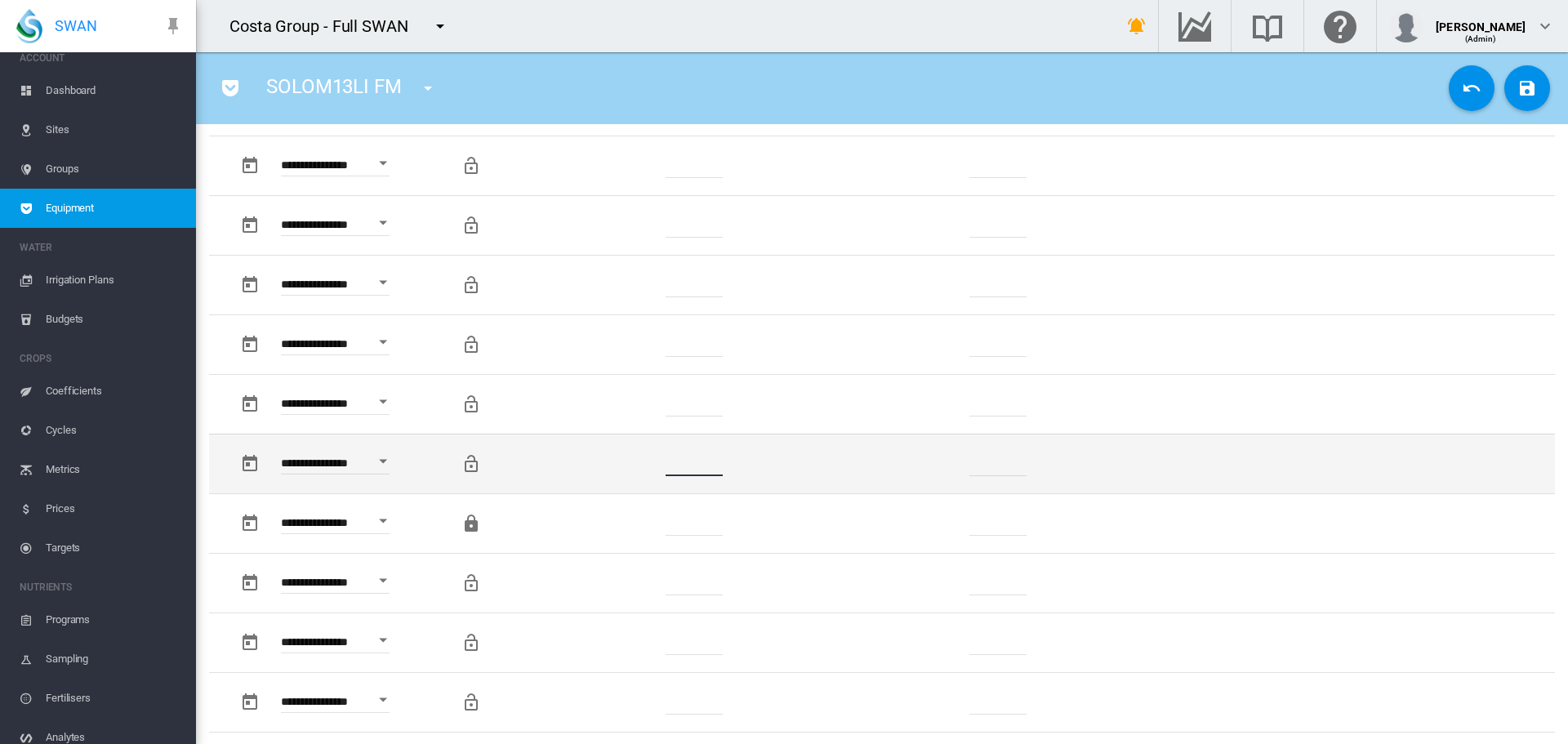
drag, startPoint x: 706, startPoint y: 465, endPoint x: 594, endPoint y: 477, distance: 112.6
click at [594, 477] on td "******" at bounding box center [695, 464] width 250 height 60
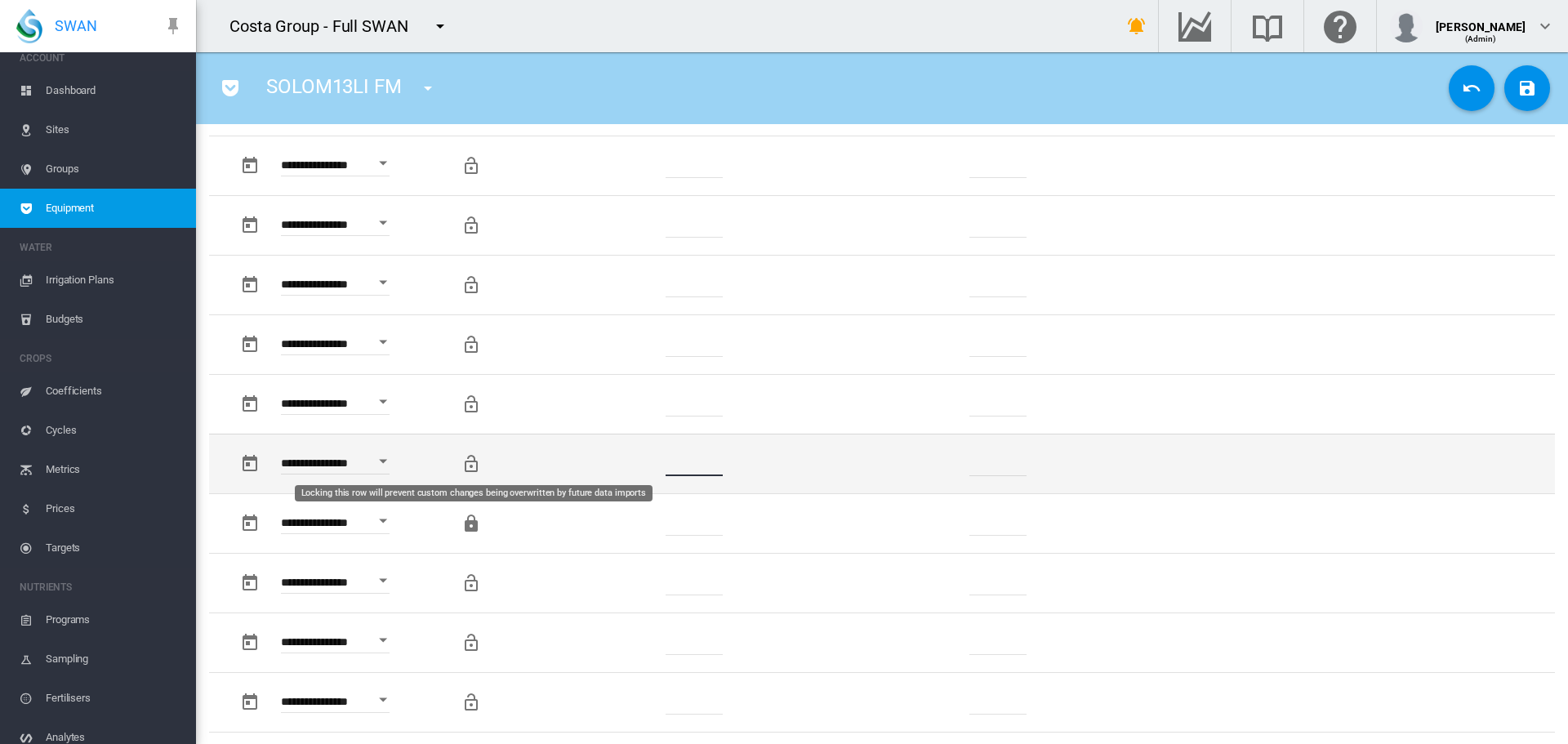
type input "*"
click at [469, 464] on md-icon "Locking this row will prevent custom changes being overwritten by future data i…" at bounding box center [472, 464] width 20 height 20
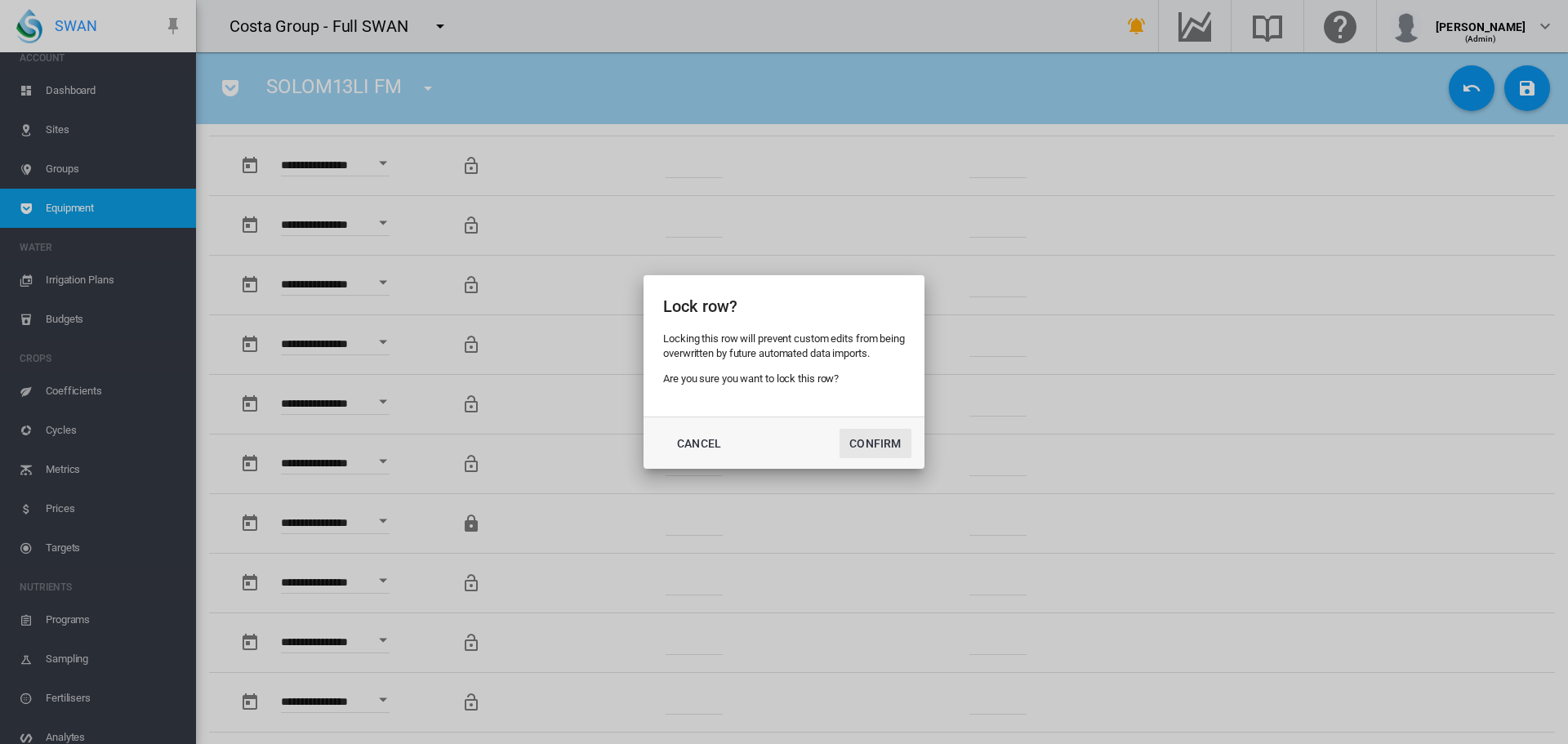
click at [880, 436] on button "Confirm" at bounding box center [875, 443] width 72 height 29
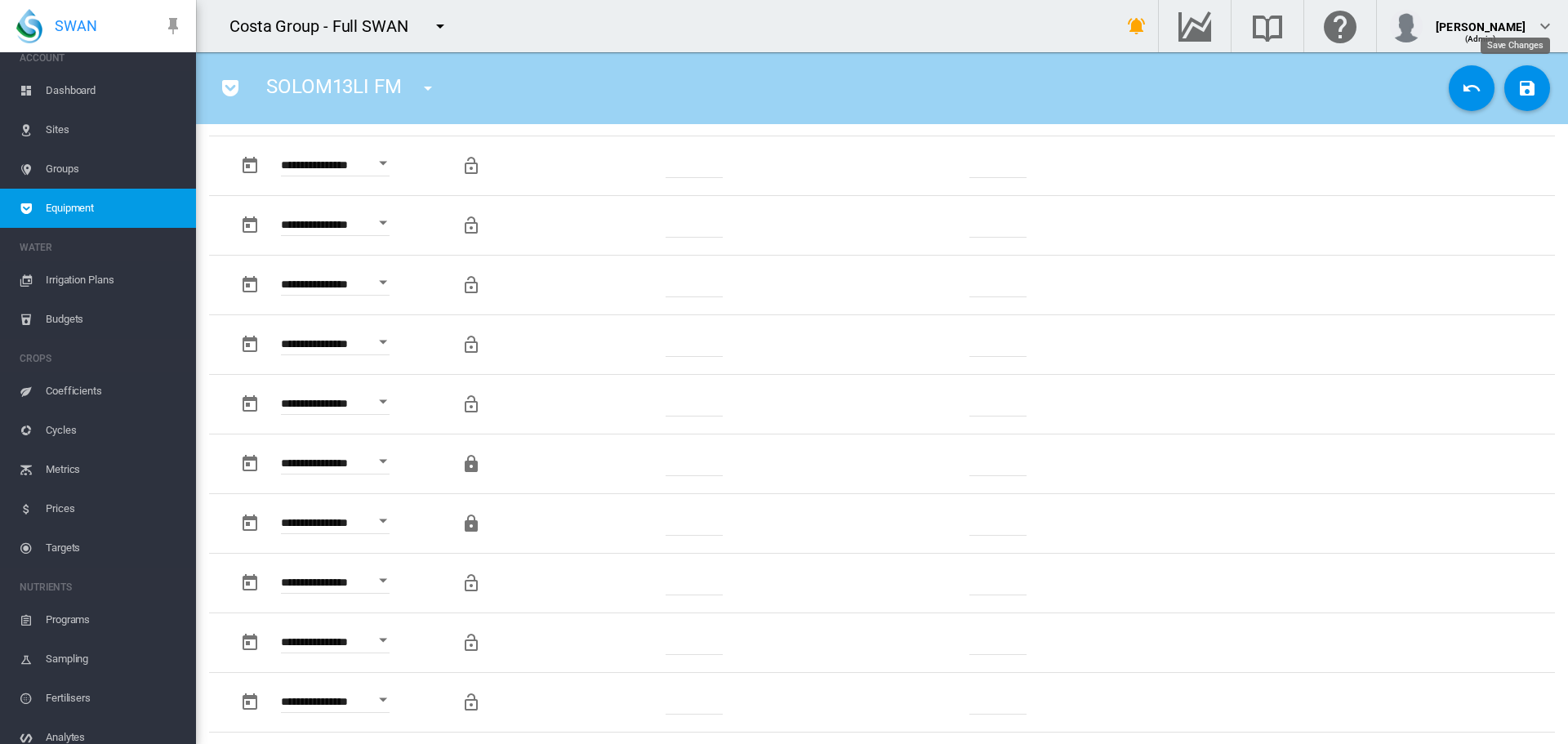
click at [1504, 101] on button "Save Changes" at bounding box center [1526, 88] width 46 height 46
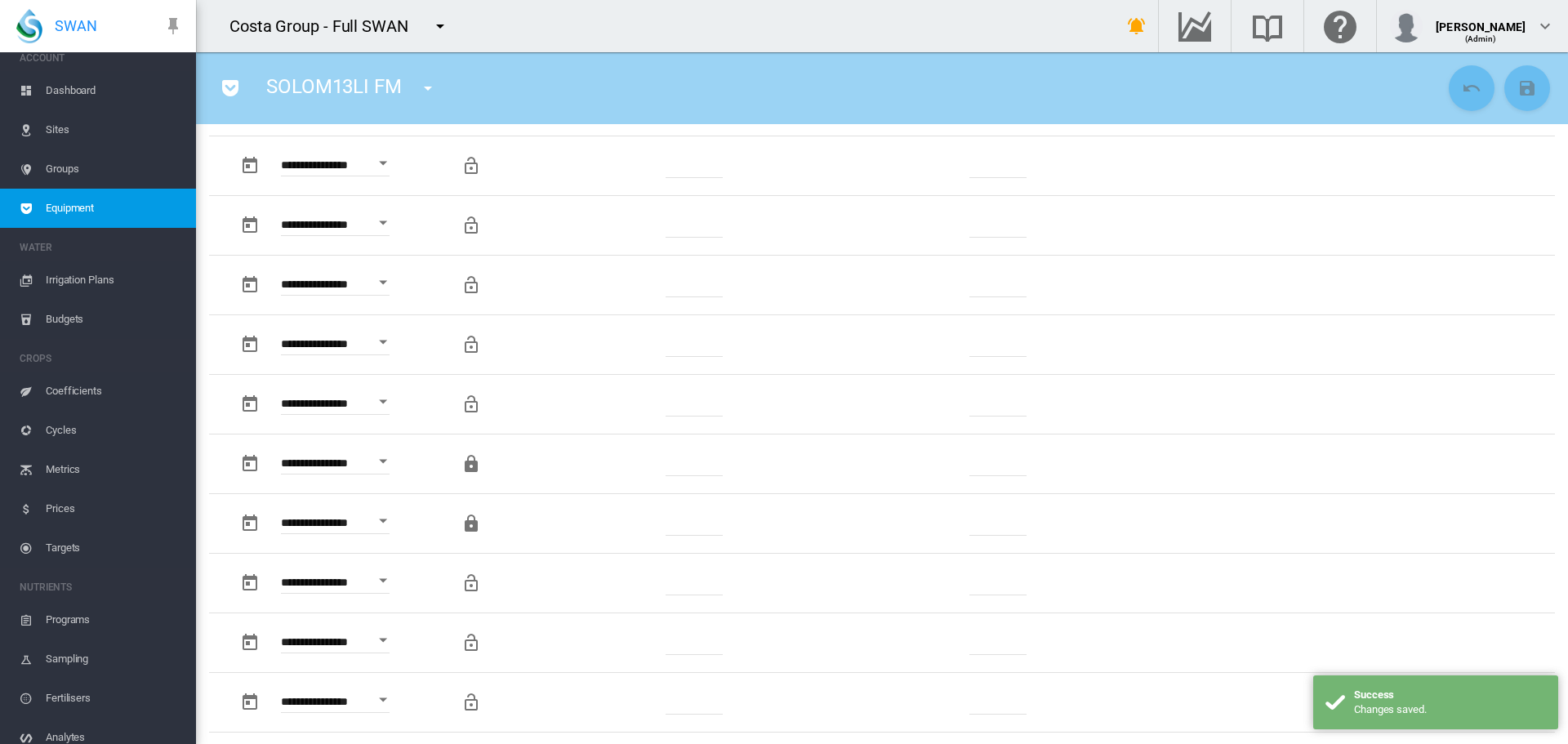
click at [66, 132] on span "Sites" at bounding box center [114, 130] width 137 height 39
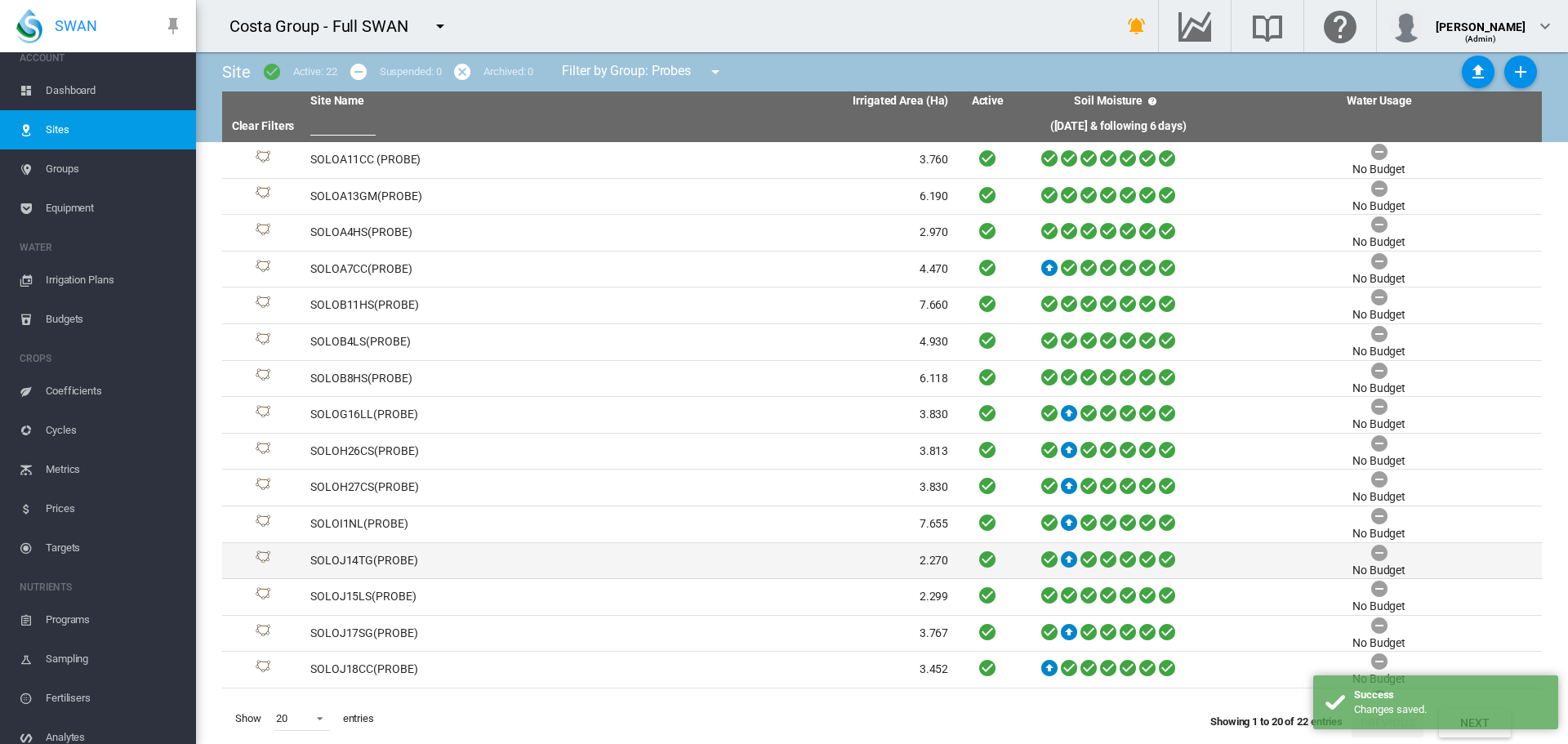
scroll to position [177, 0]
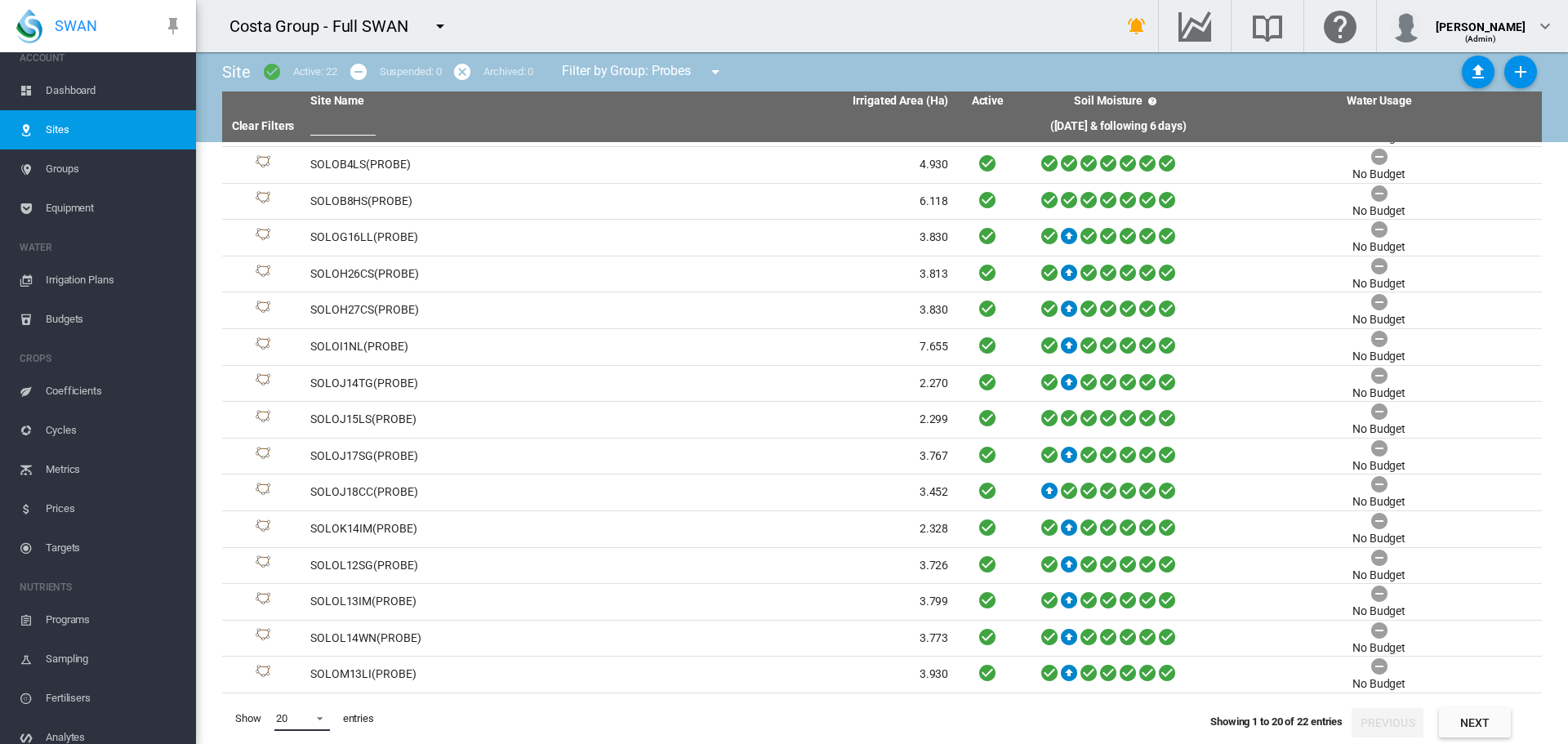
click at [322, 722] on span at bounding box center [315, 717] width 20 height 15
click at [316, 708] on md-option "200" at bounding box center [318, 717] width 111 height 39
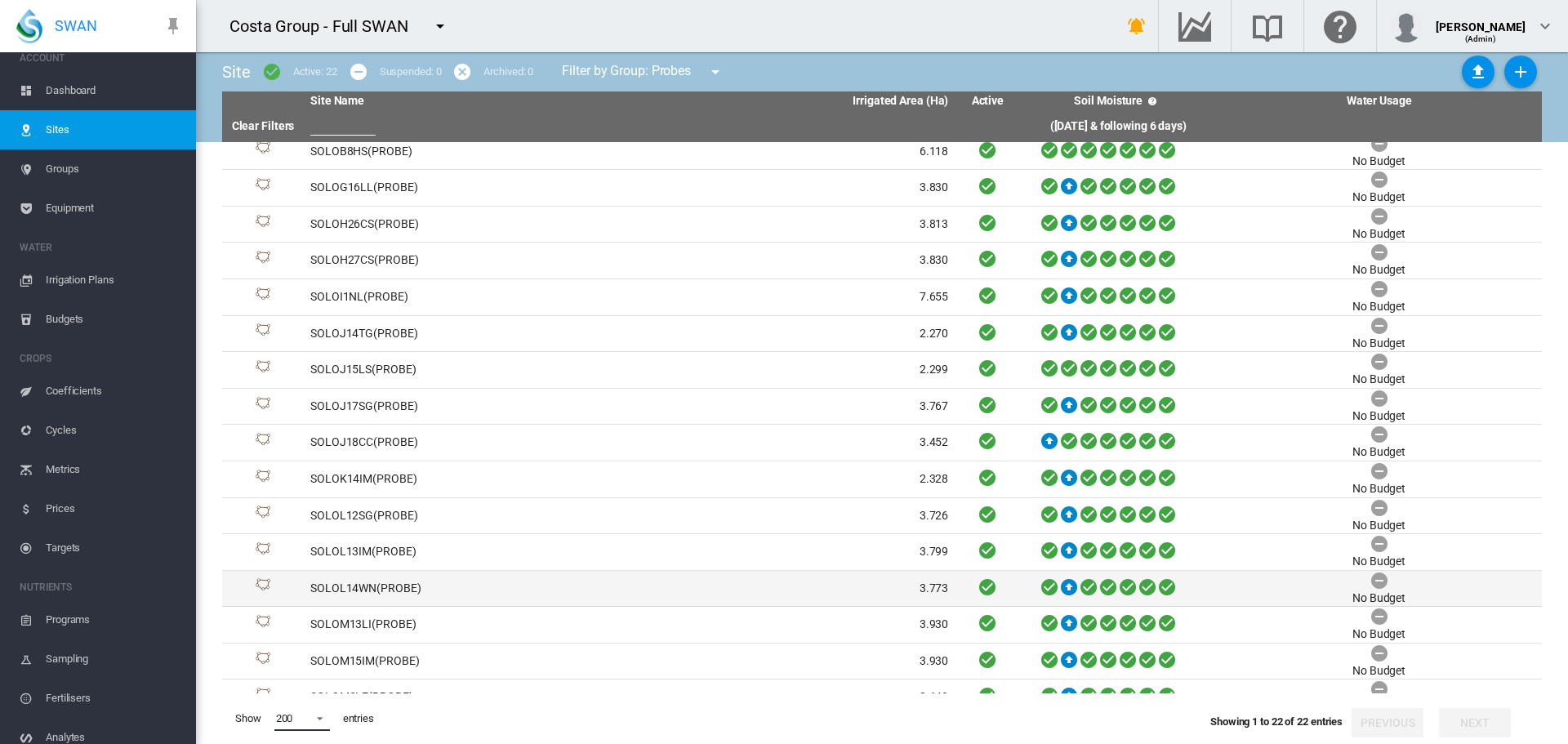
scroll to position [250, 0]
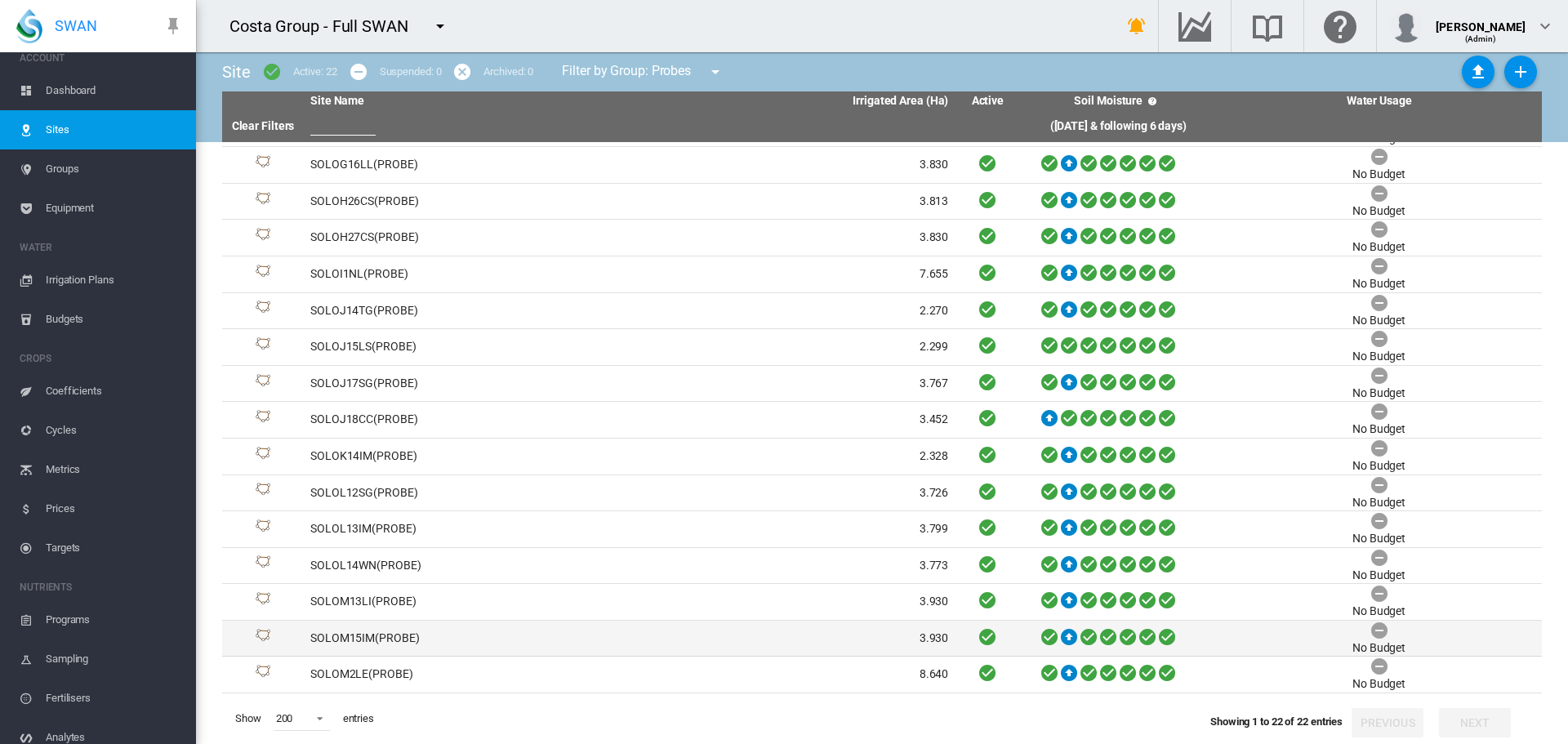
click at [374, 643] on td "SOLOM15IM(PROBE)" at bounding box center [467, 638] width 326 height 36
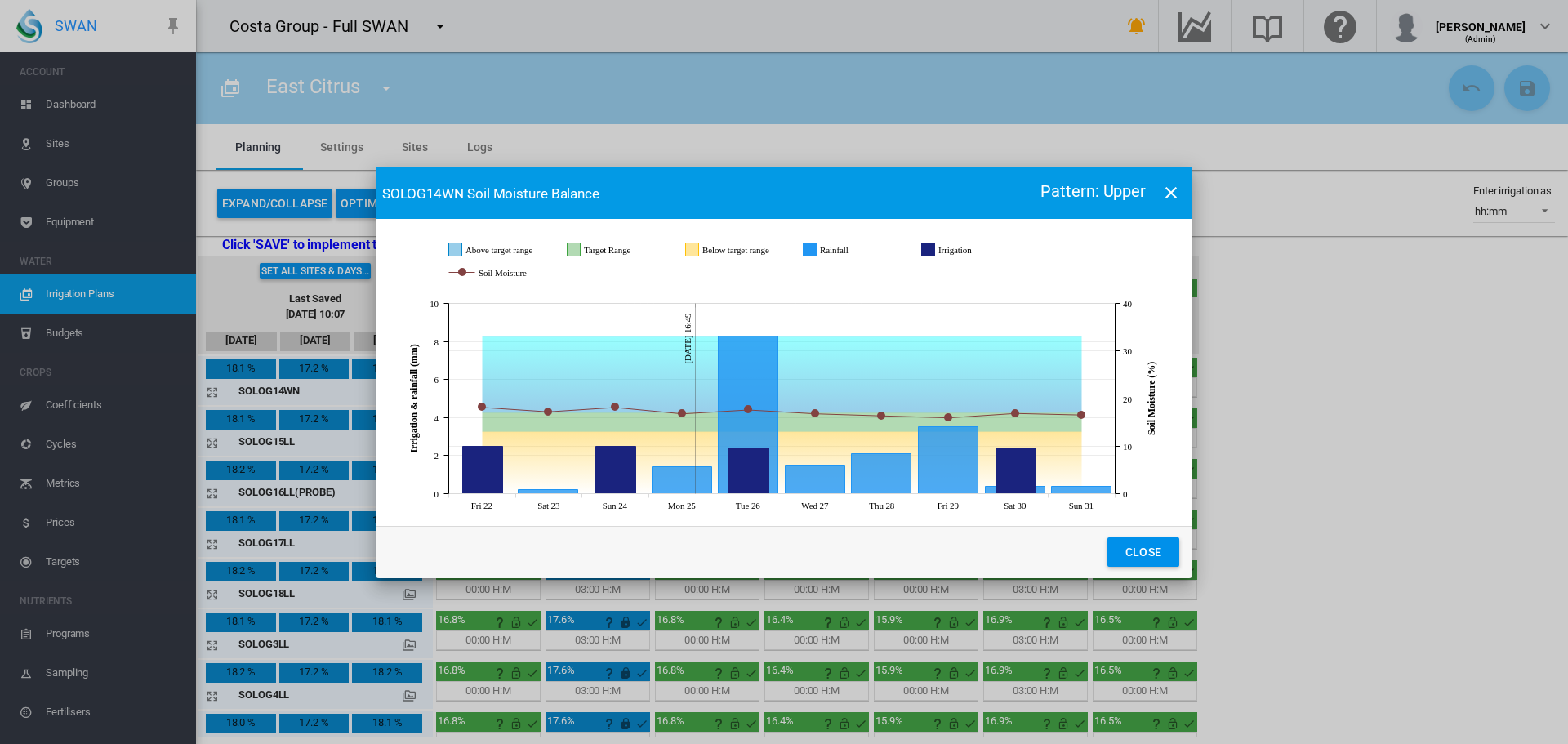
scroll to position [14, 0]
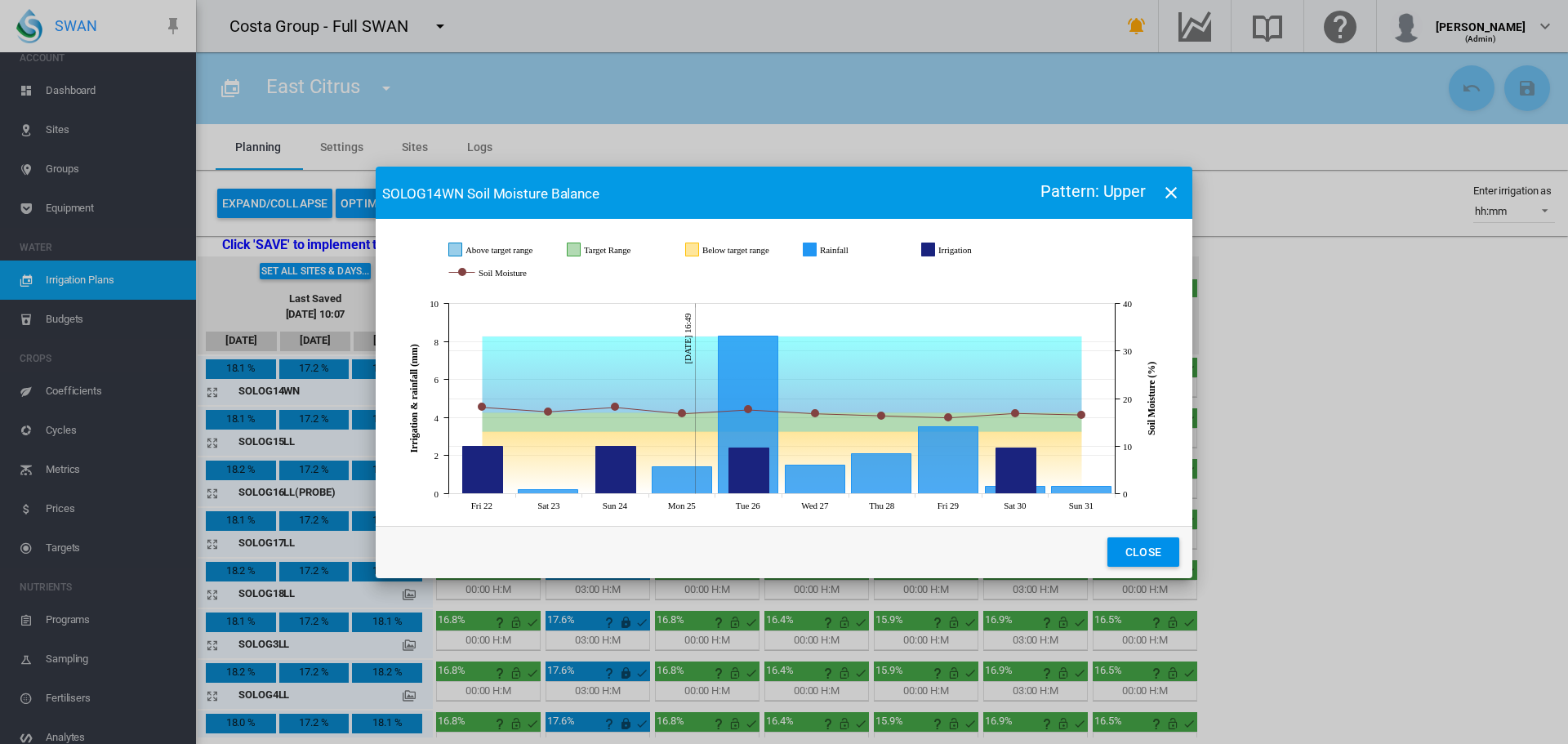
click at [1163, 555] on button "Close" at bounding box center [1143, 552] width 72 height 29
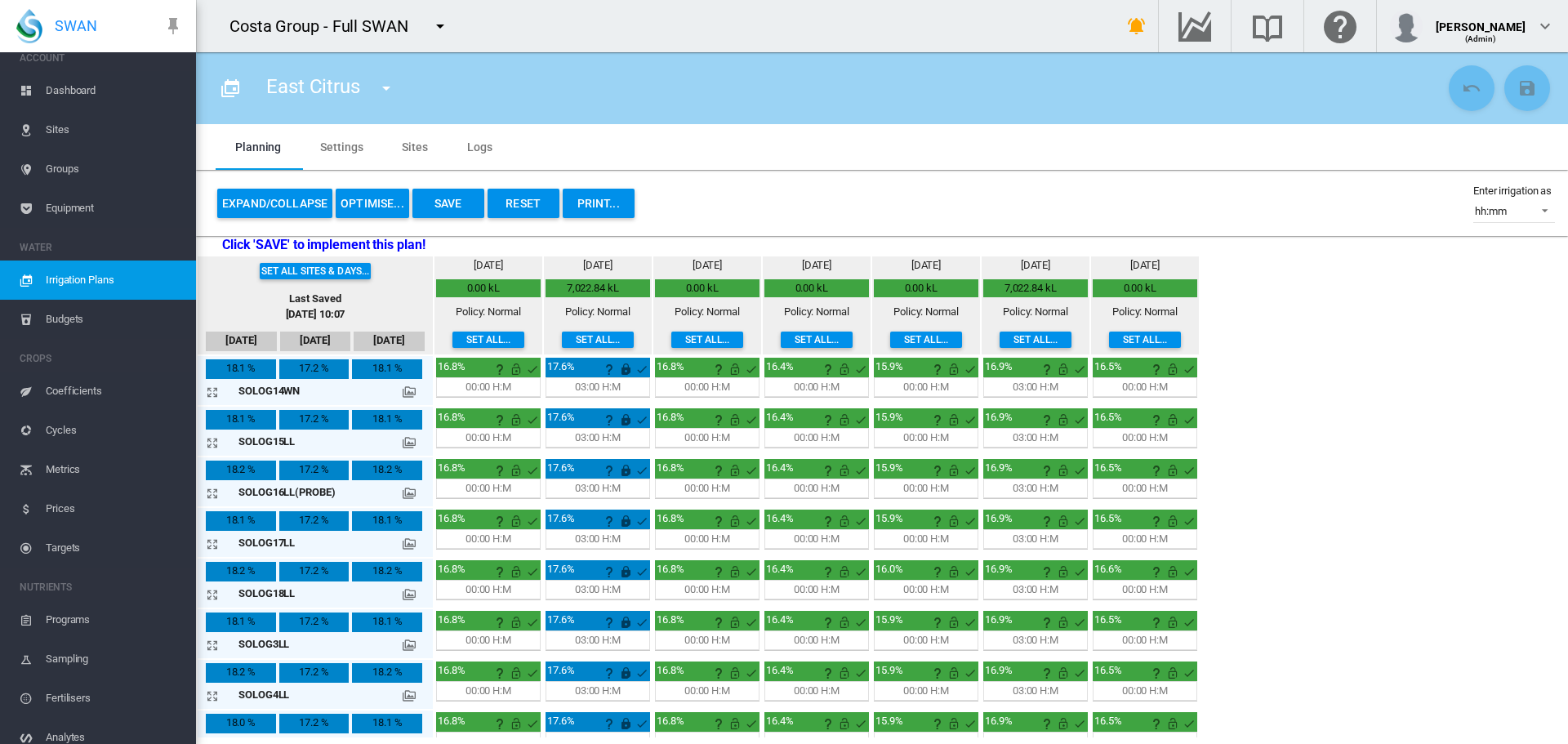
click at [534, 205] on button "Reset" at bounding box center [523, 203] width 72 height 29
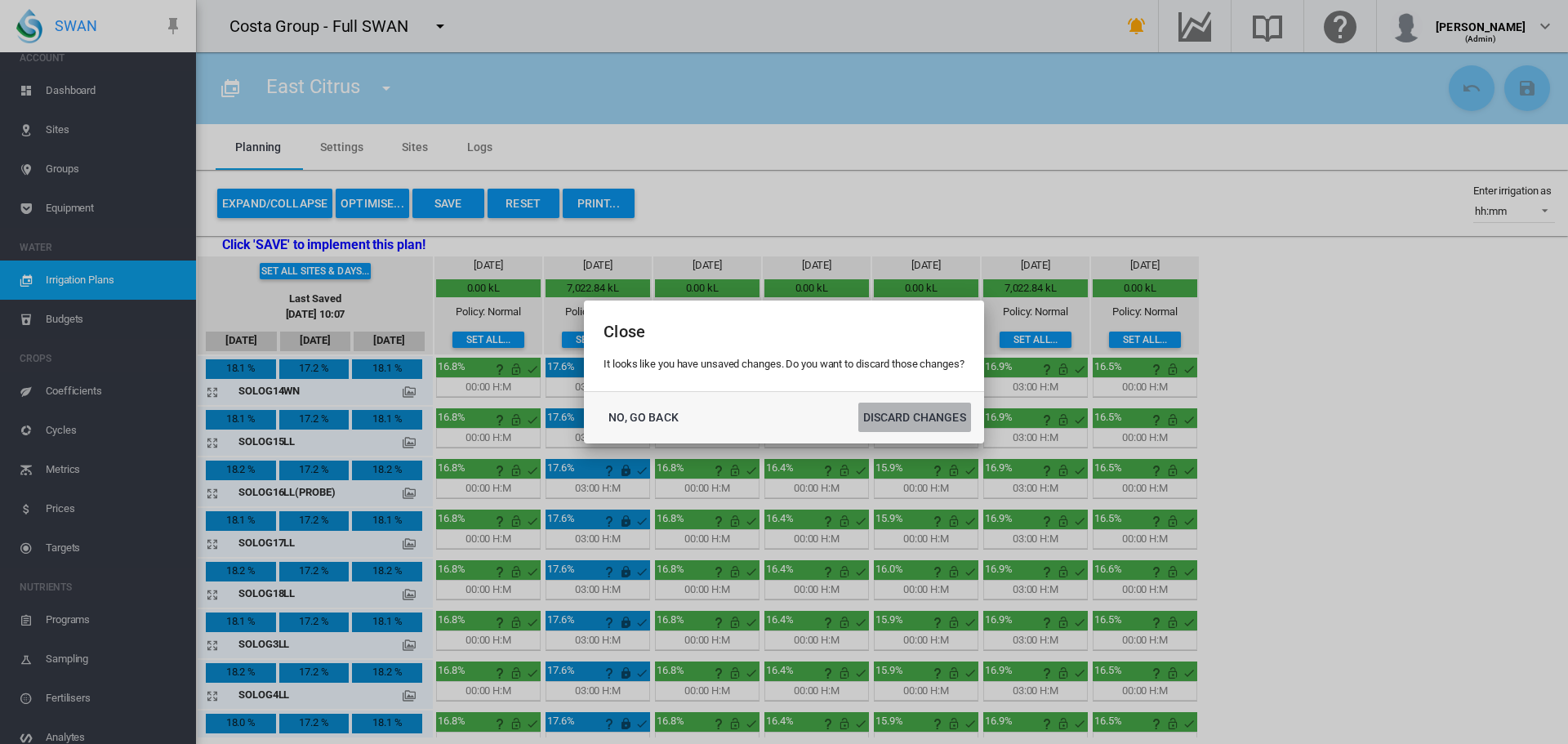
click at [915, 414] on button "DISCARD CHANGES" at bounding box center [914, 417] width 112 height 29
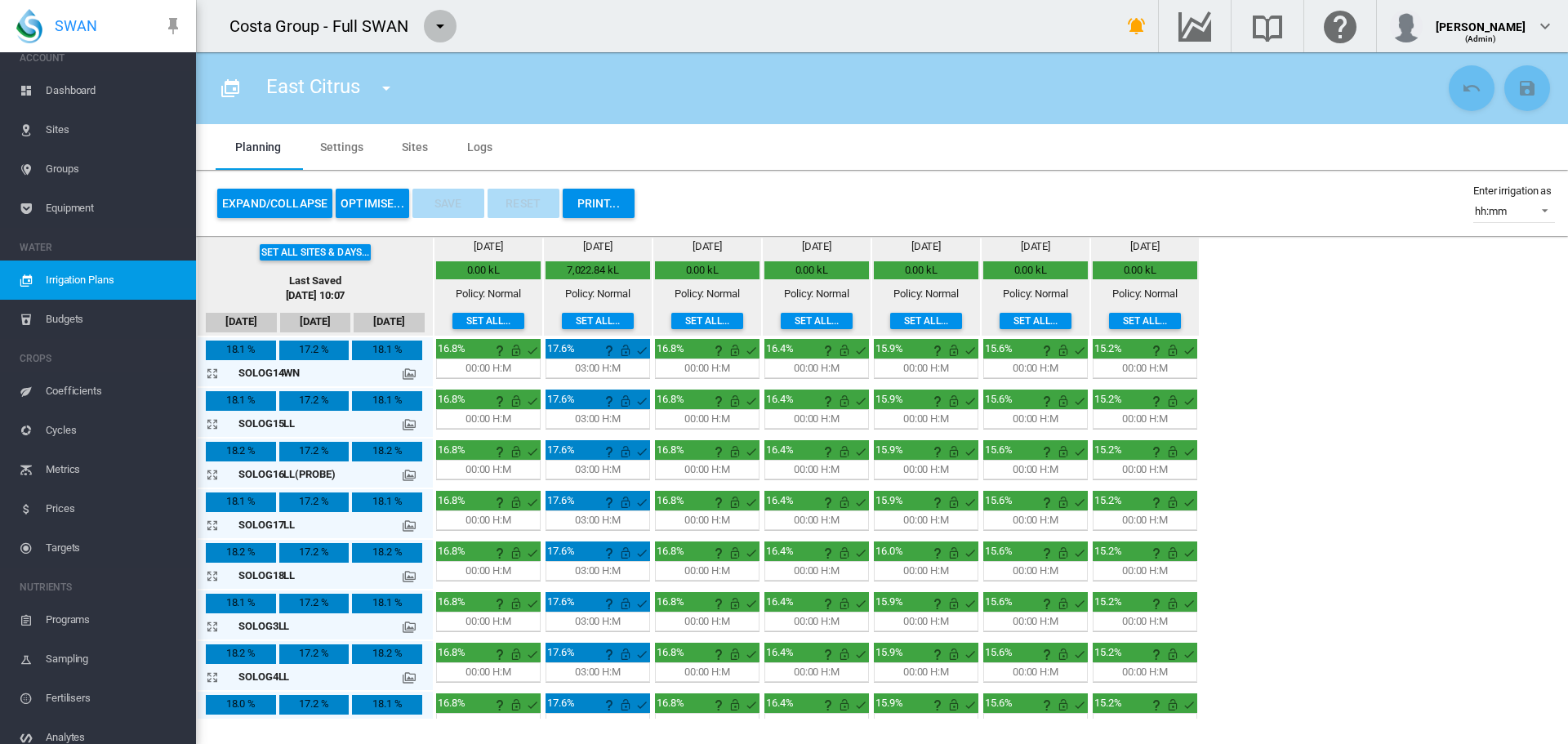
click at [438, 29] on md-icon "icon-menu-down" at bounding box center [440, 27] width 20 height 20
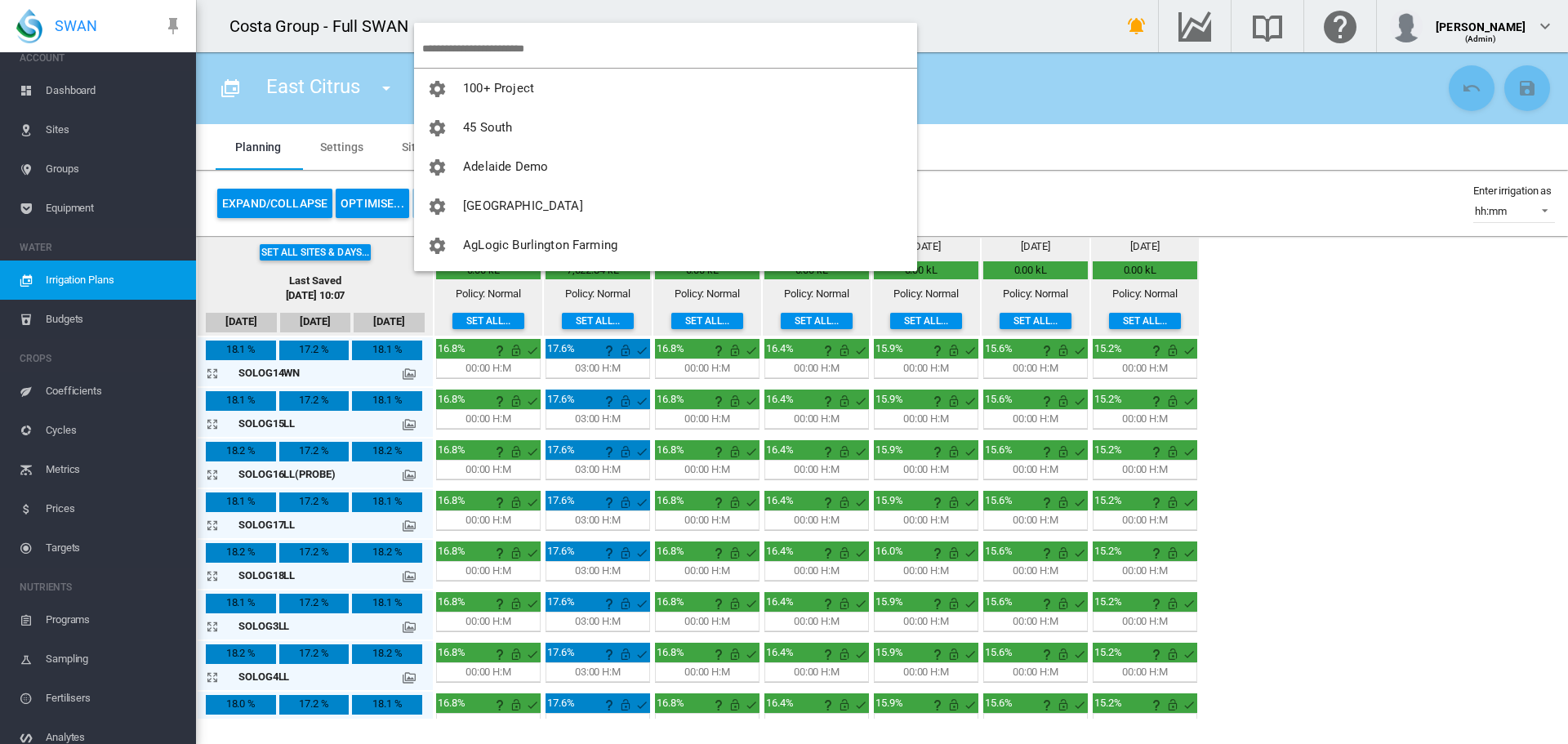
click at [446, 42] on input "search" at bounding box center [670, 48] width 495 height 38
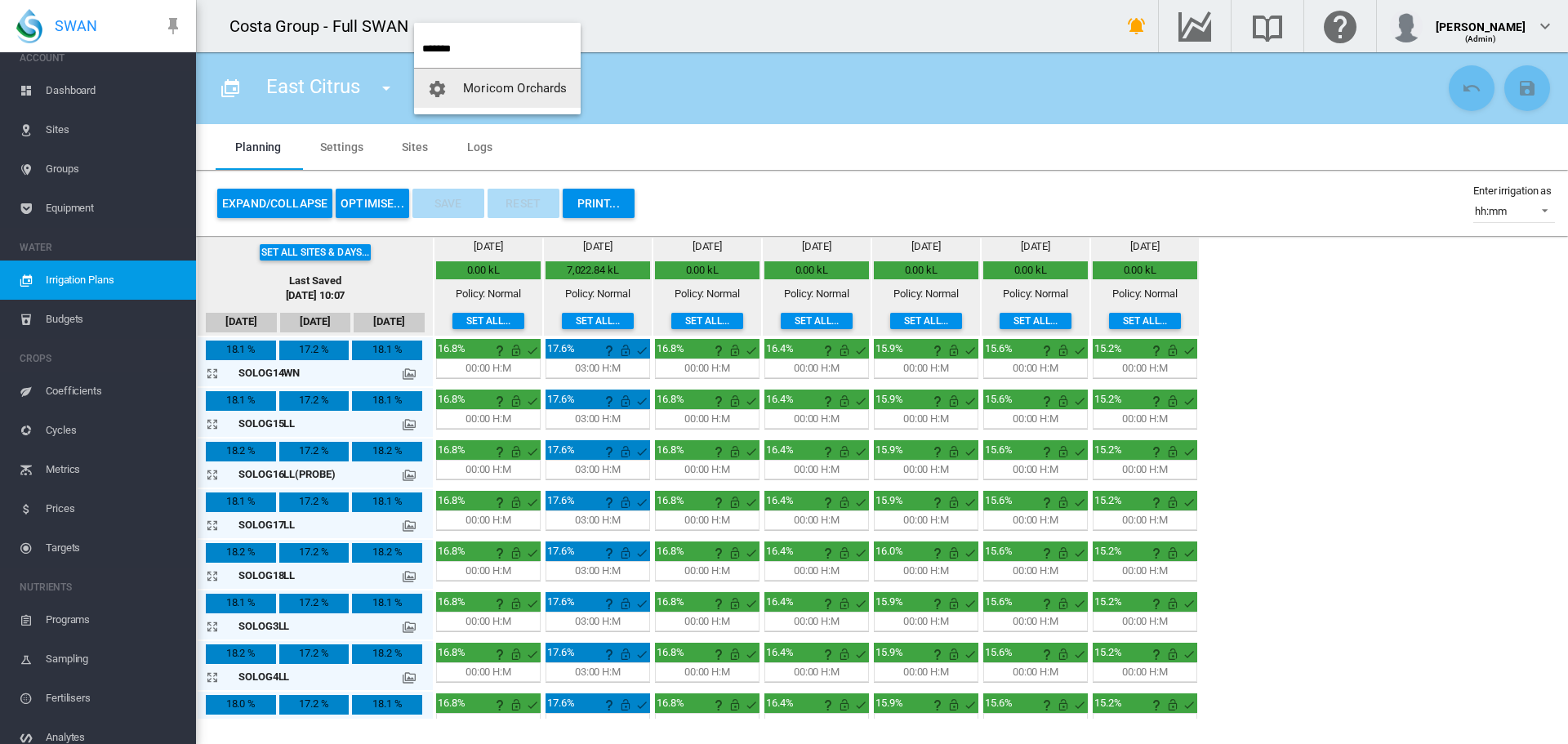
type input "*******"
click at [489, 87] on span "Moricom Orchards" at bounding box center [515, 88] width 104 height 15
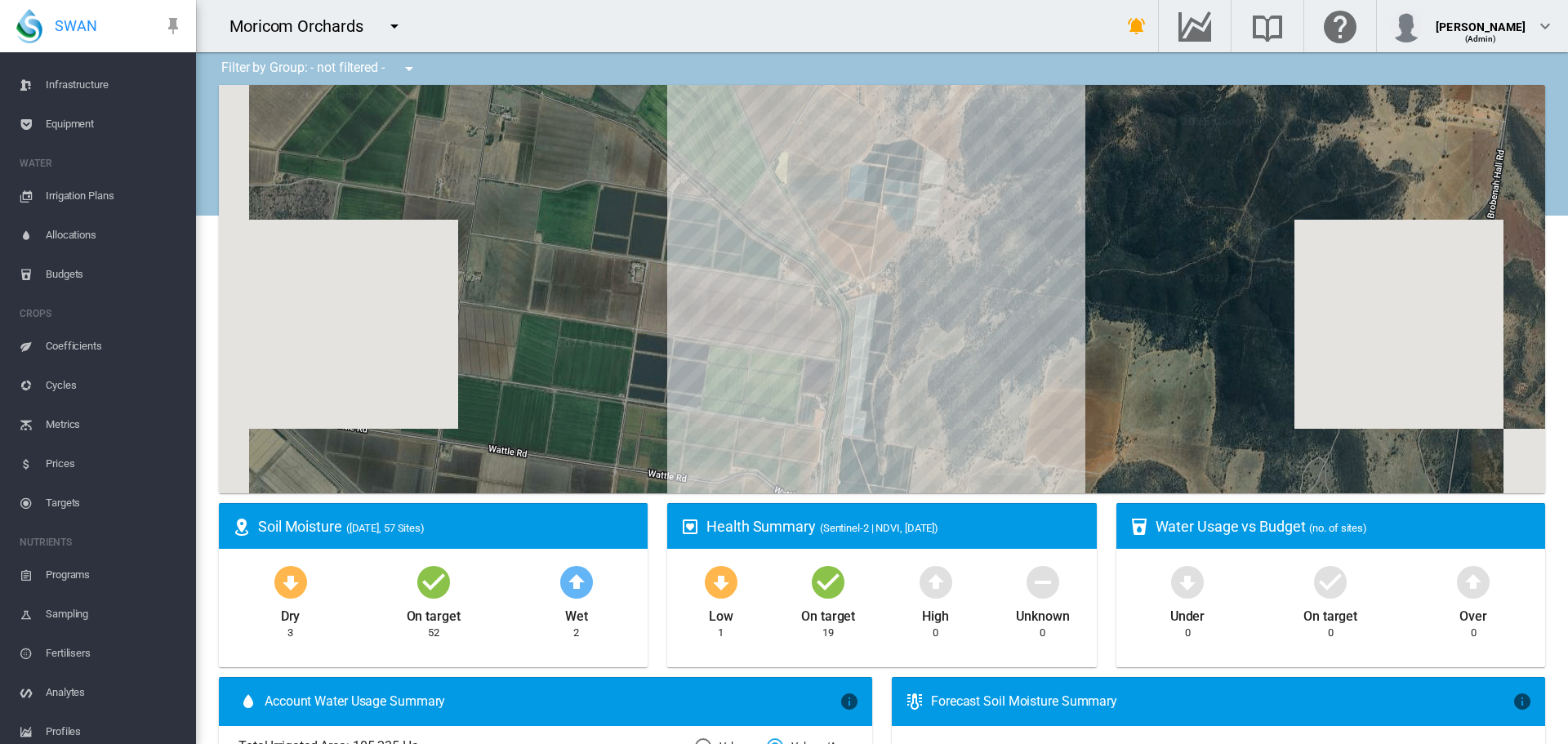
scroll to position [255, 0]
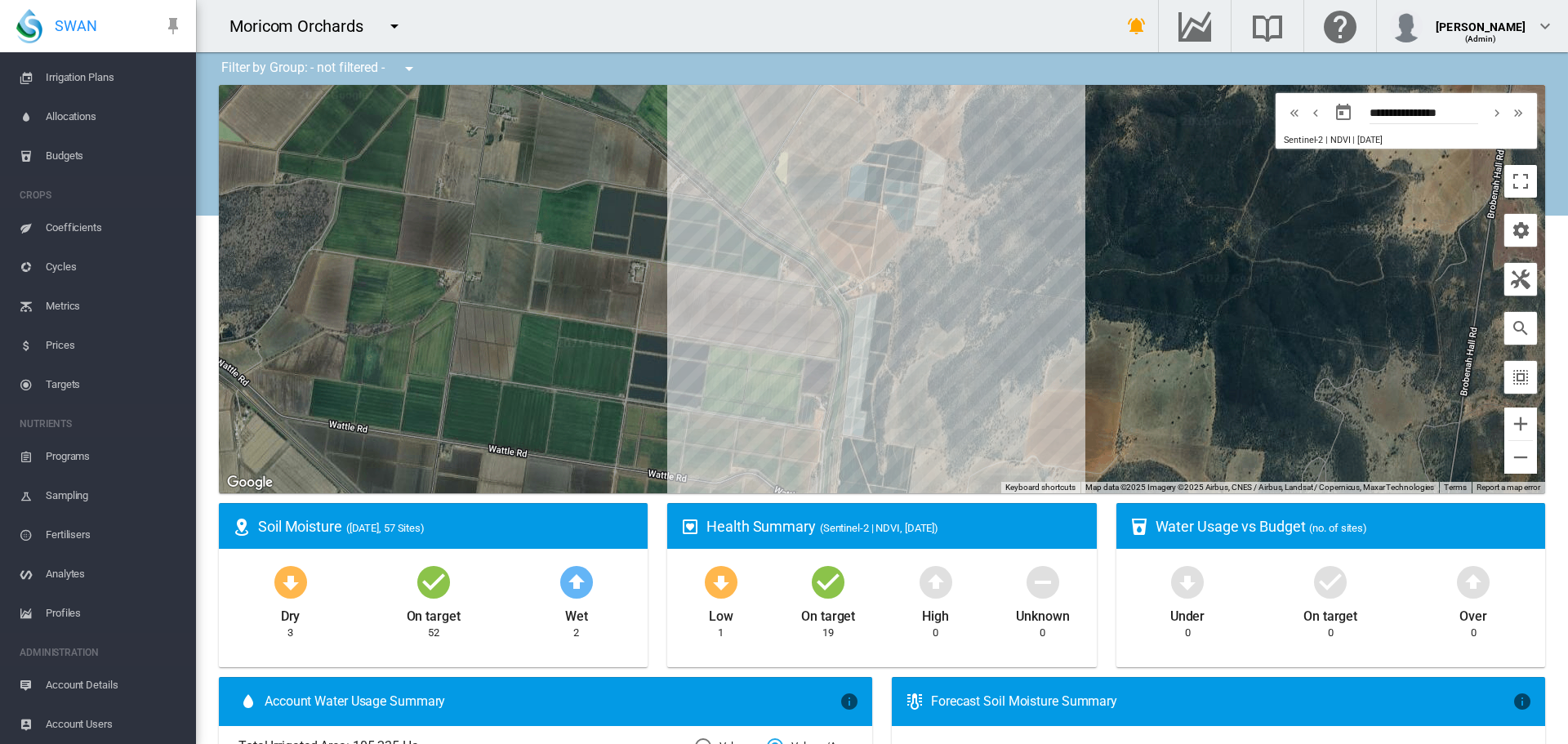
click at [81, 723] on span "Account Users" at bounding box center [114, 724] width 137 height 39
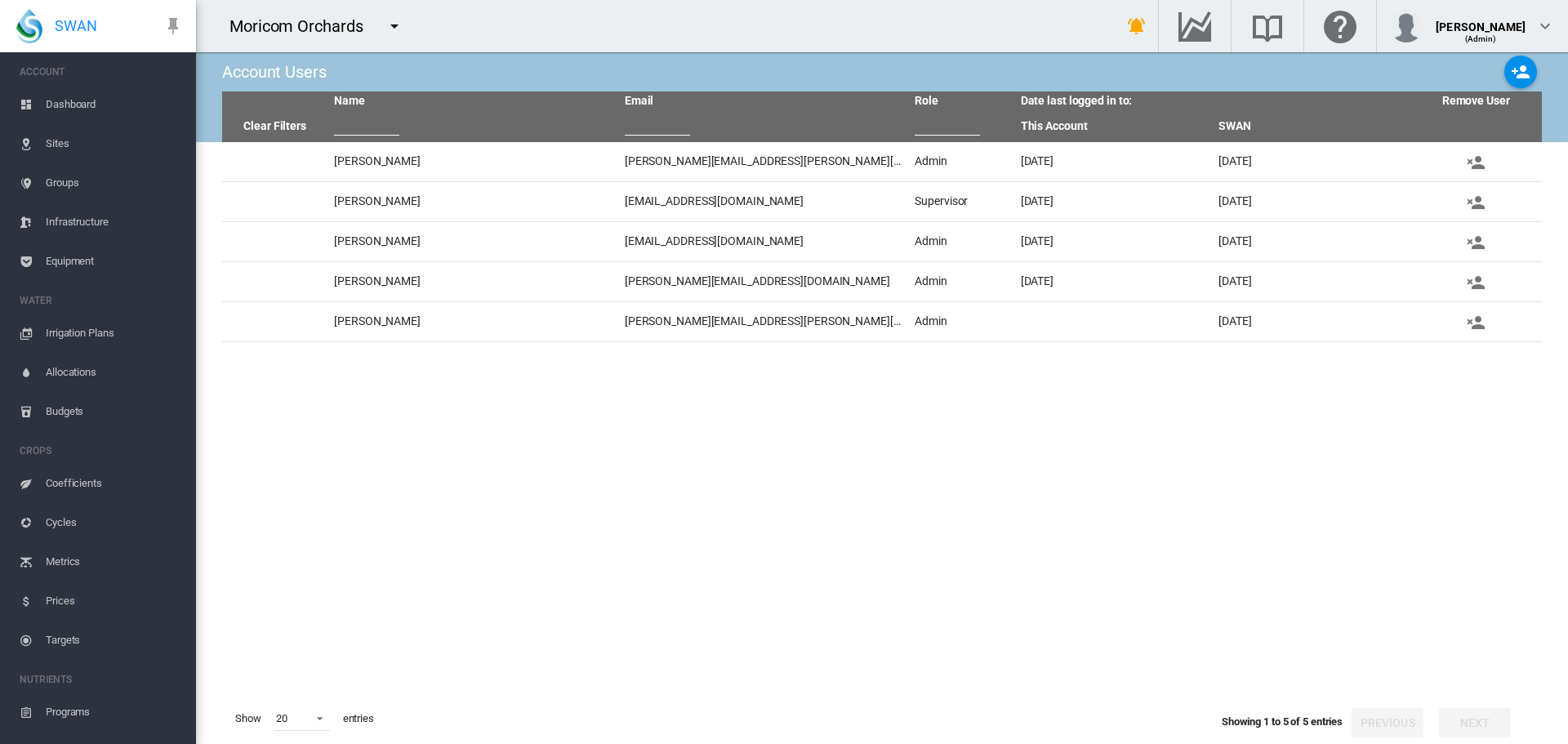
click at [56, 142] on span "Sites" at bounding box center [114, 143] width 137 height 39
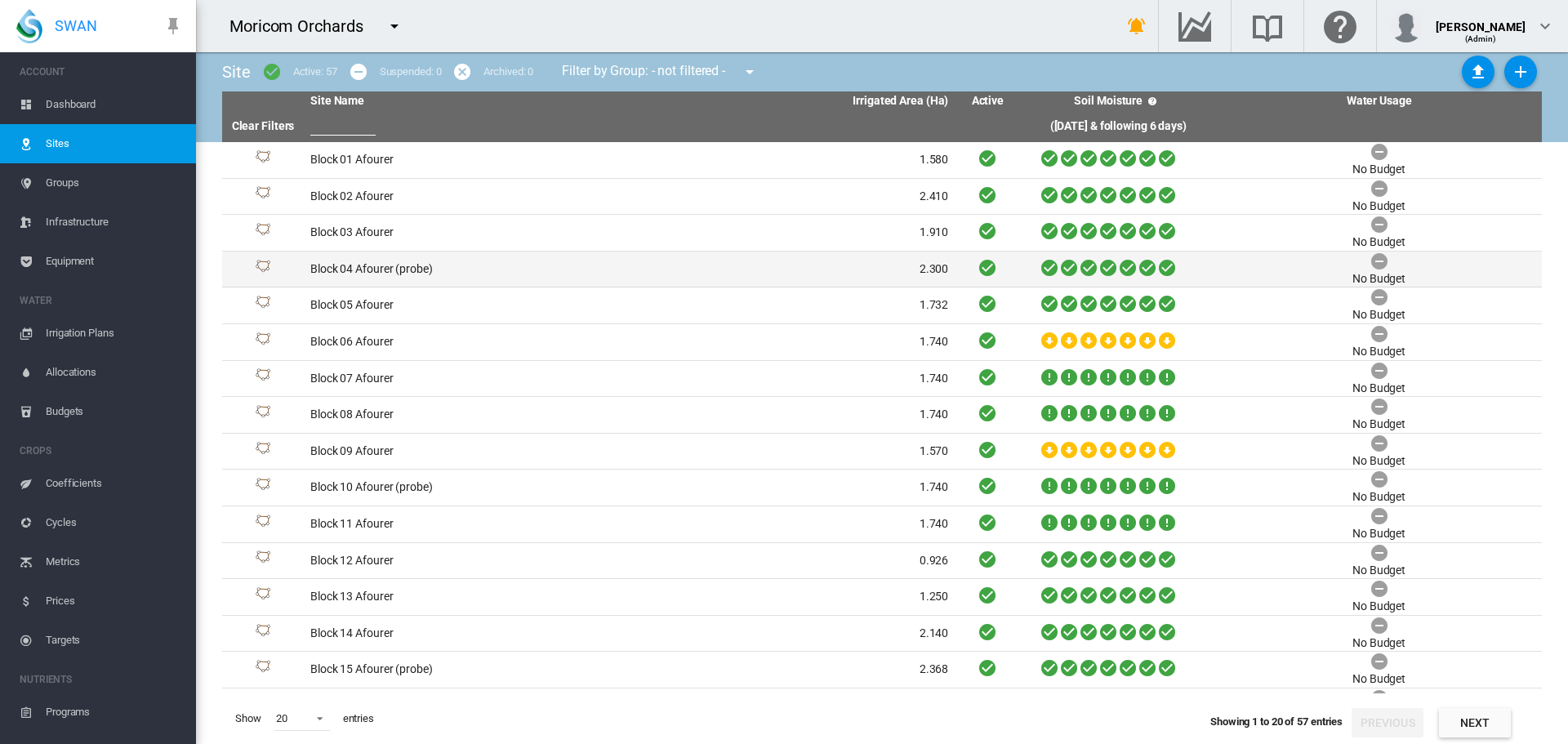
click at [402, 270] on td "Block 04 Afourer (probe)" at bounding box center [467, 269] width 326 height 36
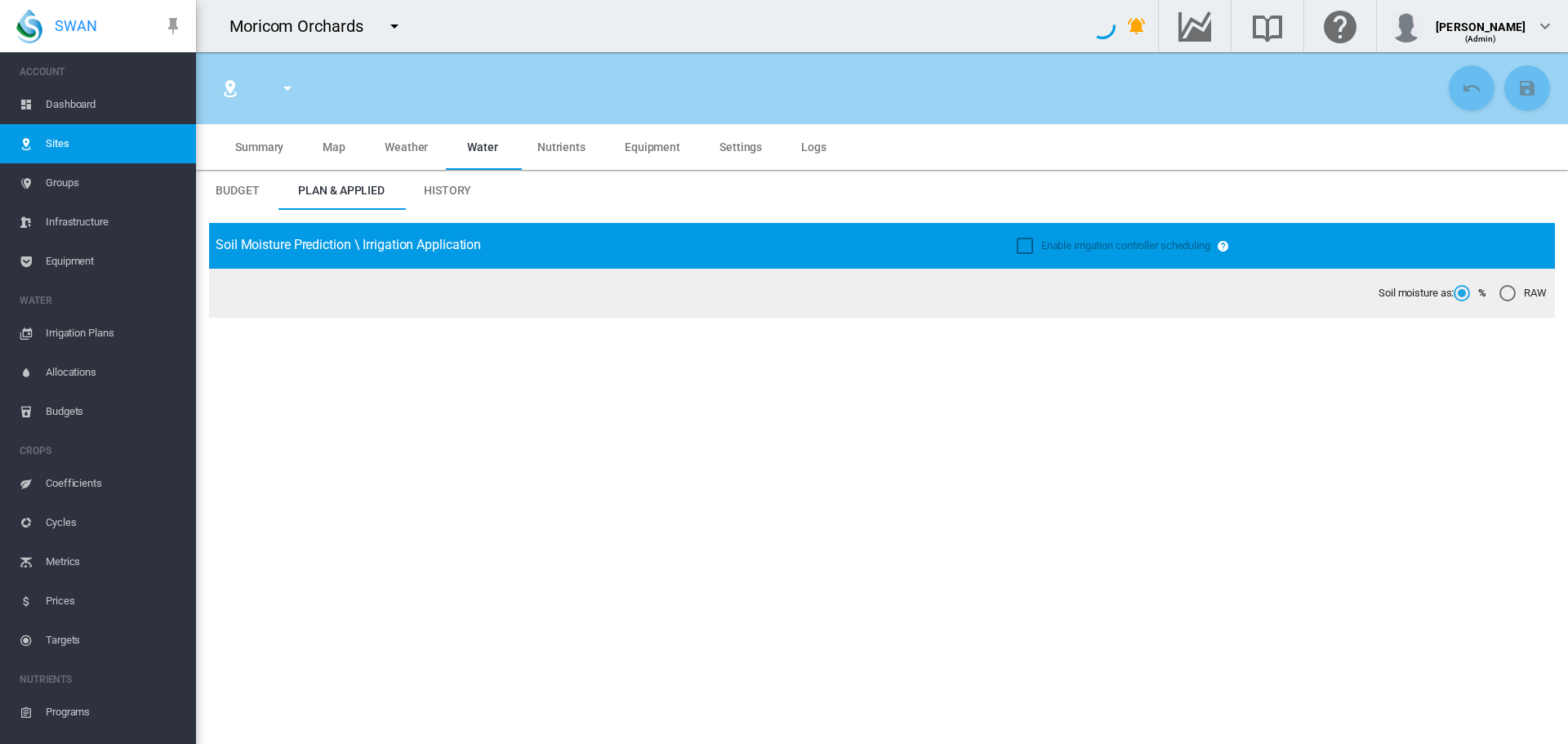
type input "**********"
type input "*********"
type input "***"
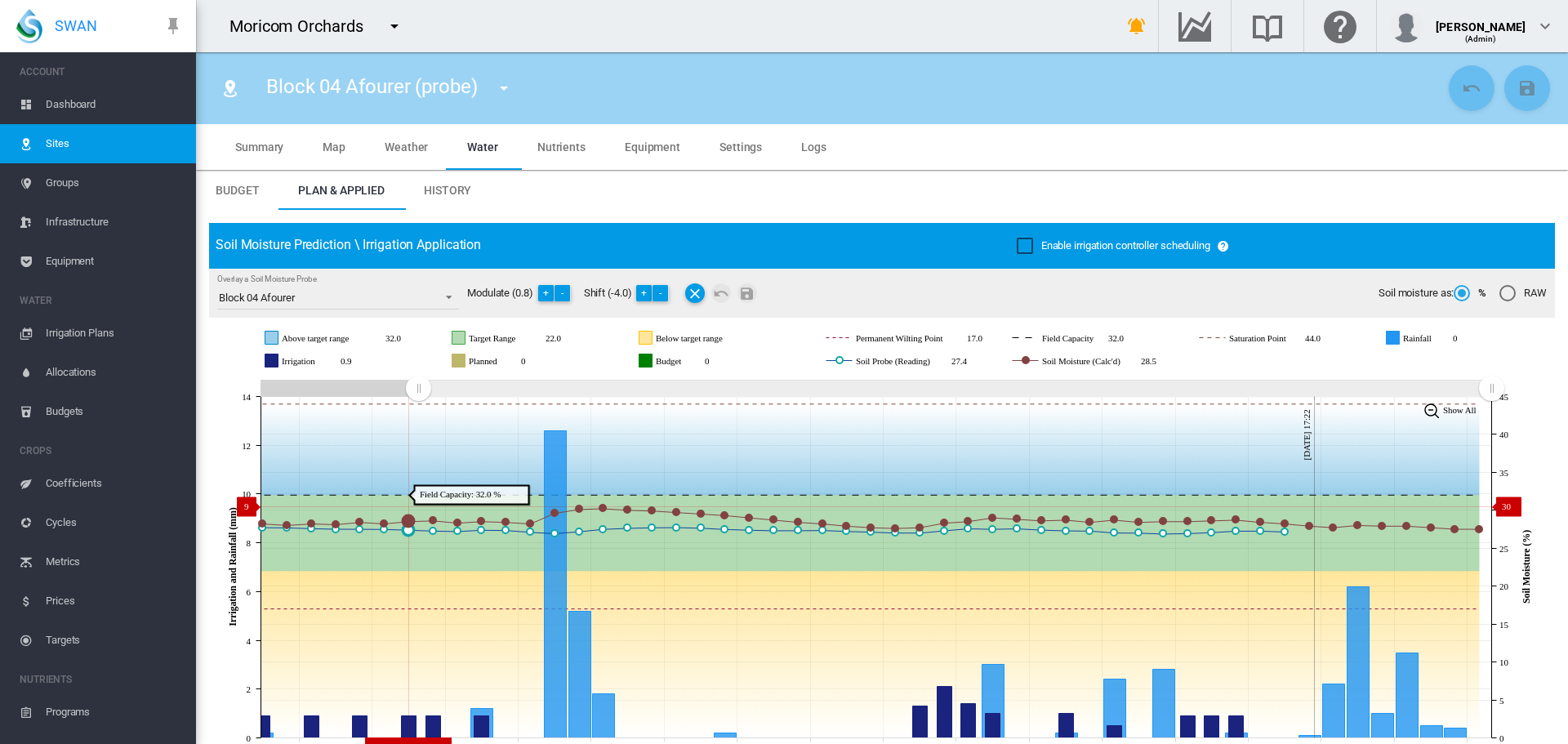
drag, startPoint x: 1190, startPoint y: 387, endPoint x: 418, endPoint y: 507, distance: 781.3
click at [418, 507] on icon "JavaScript chart by amCharts [DATE] [DATE] [DATE] [DATE] [DATE] [DATE] [DATE] […" at bounding box center [875, 568] width 1333 height 383
